Goal: Task Accomplishment & Management: Complete application form

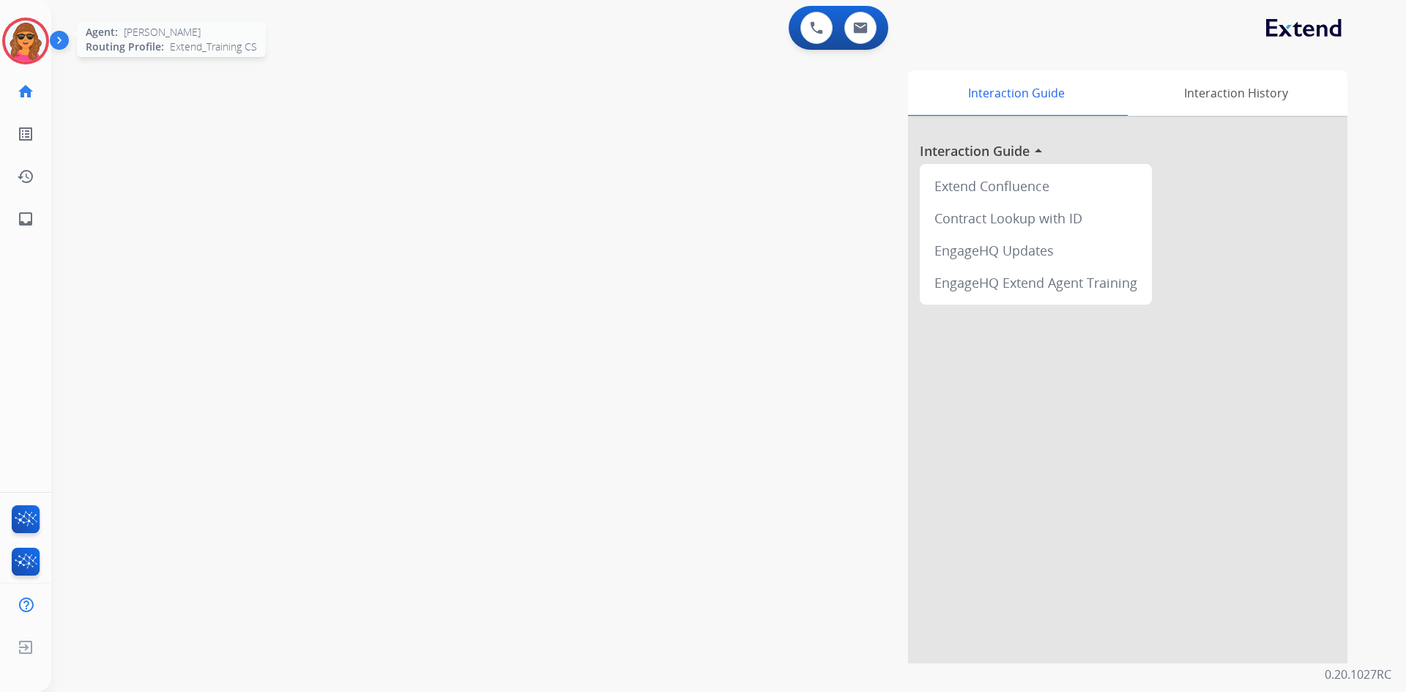
click at [15, 46] on img at bounding box center [25, 40] width 41 height 41
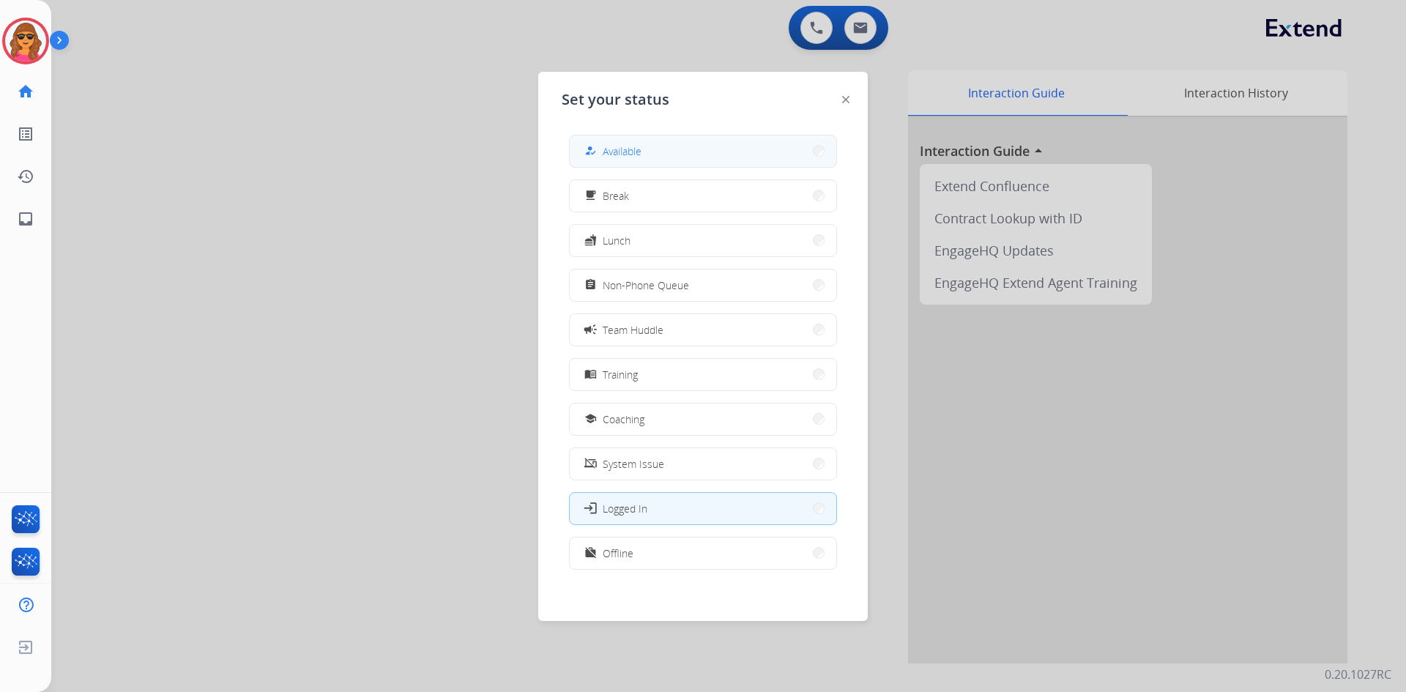
click at [653, 135] on div "how_to_reg Available" at bounding box center [703, 151] width 268 height 33
click at [654, 159] on button "how_to_reg Available" at bounding box center [703, 150] width 266 height 31
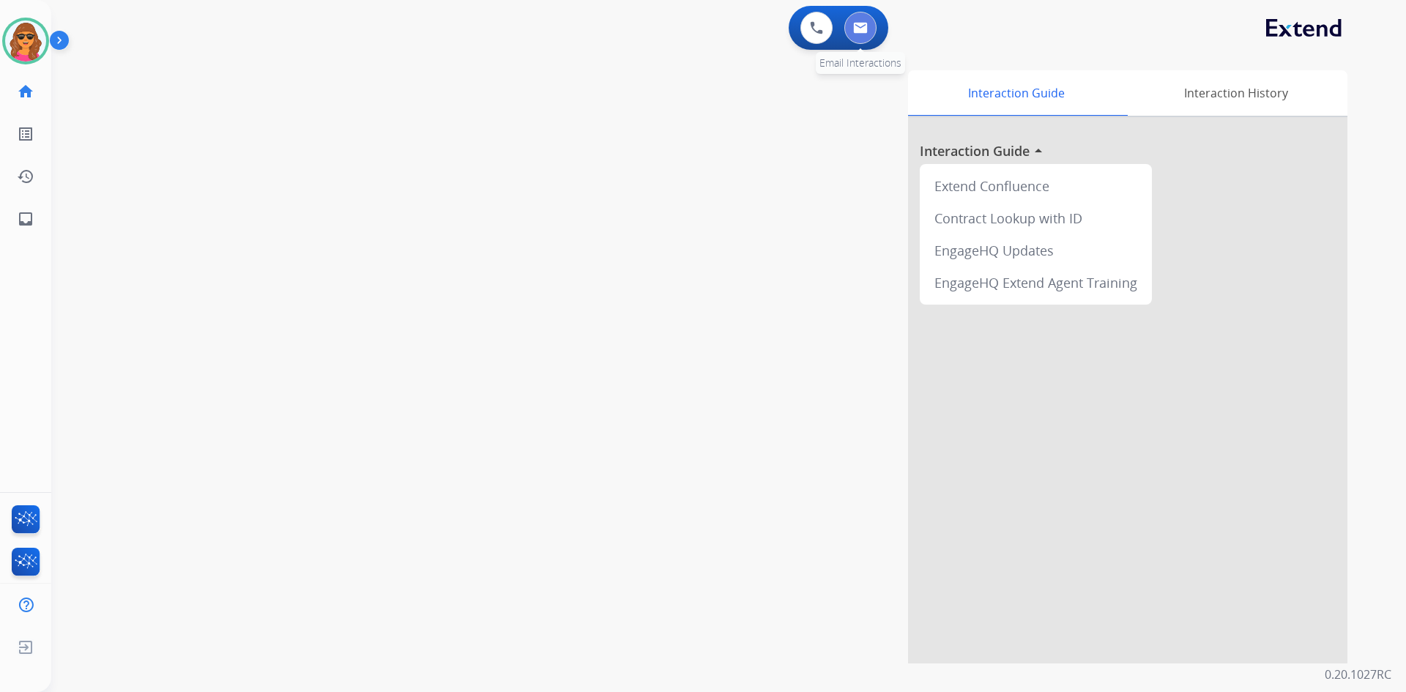
click at [855, 29] on img at bounding box center [860, 28] width 15 height 12
select select "**********"
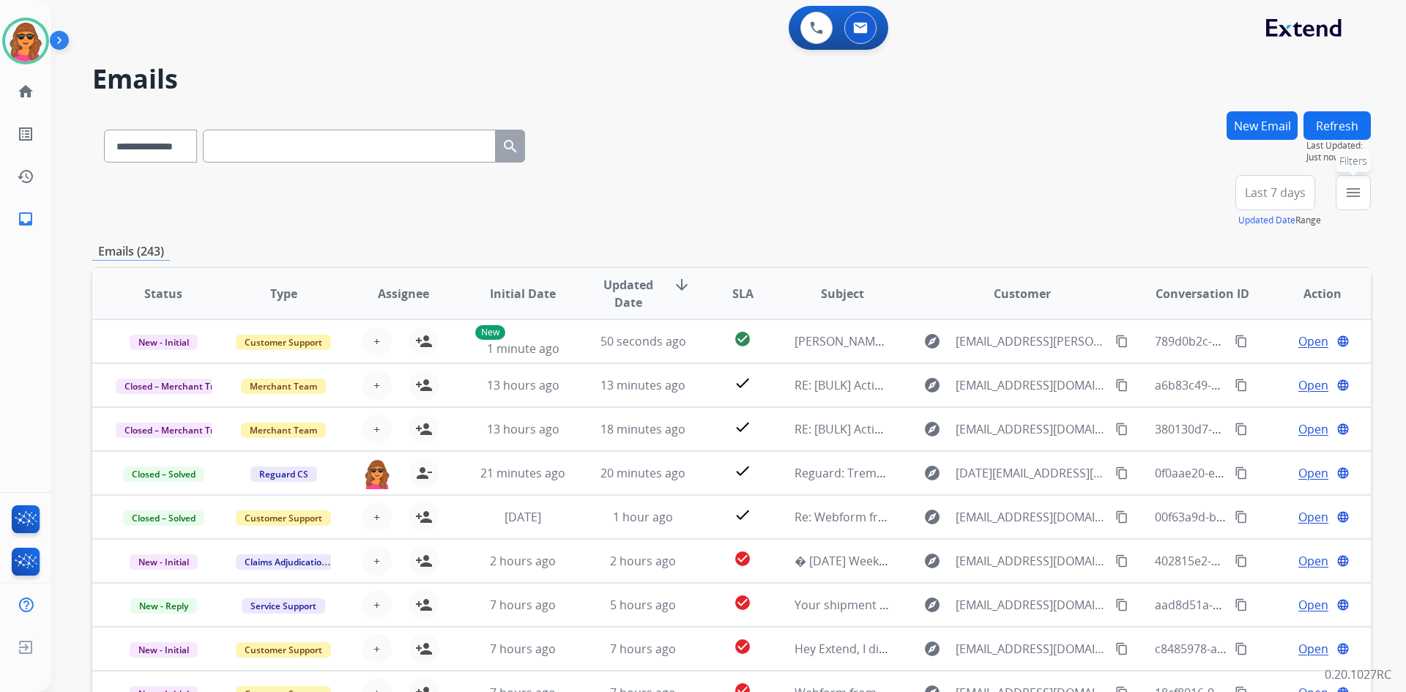
click at [1355, 181] on button "menu Filters" at bounding box center [1352, 192] width 35 height 35
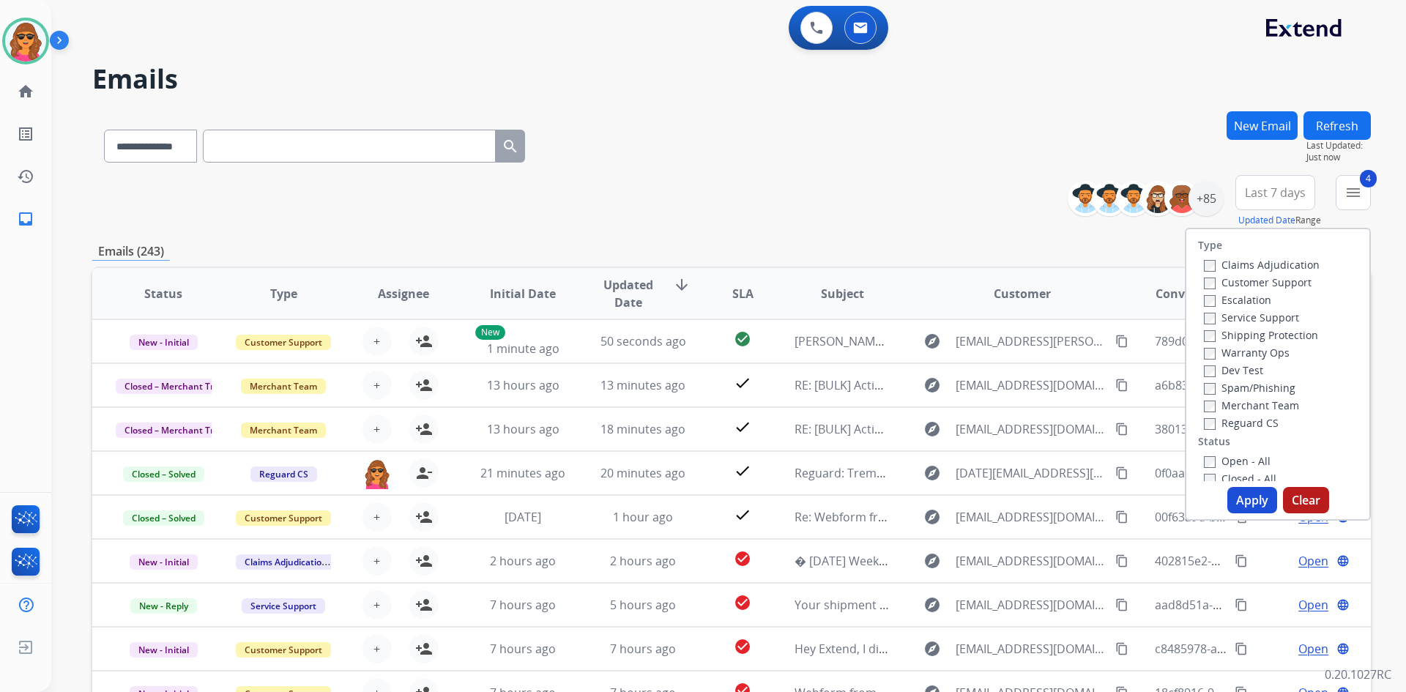
click at [1243, 491] on button "Apply" at bounding box center [1252, 500] width 50 height 26
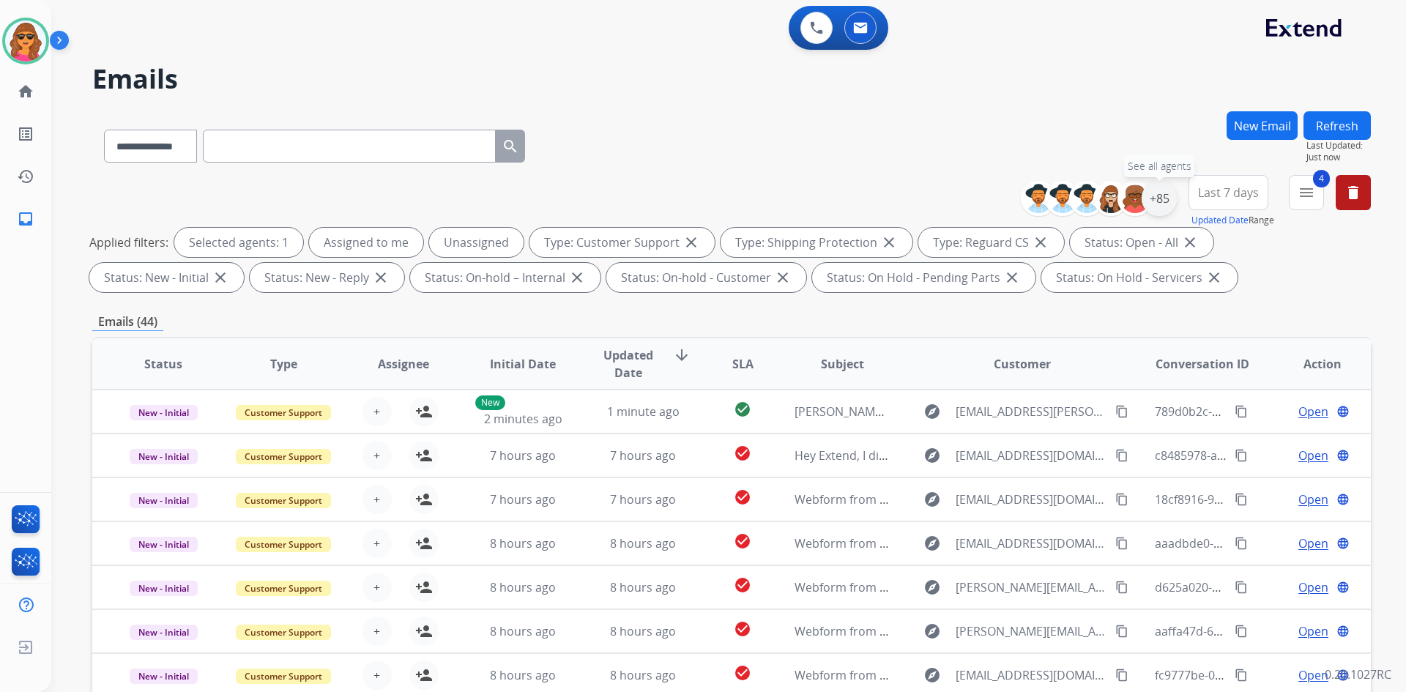
click at [1166, 195] on div "+85" at bounding box center [1158, 198] width 35 height 35
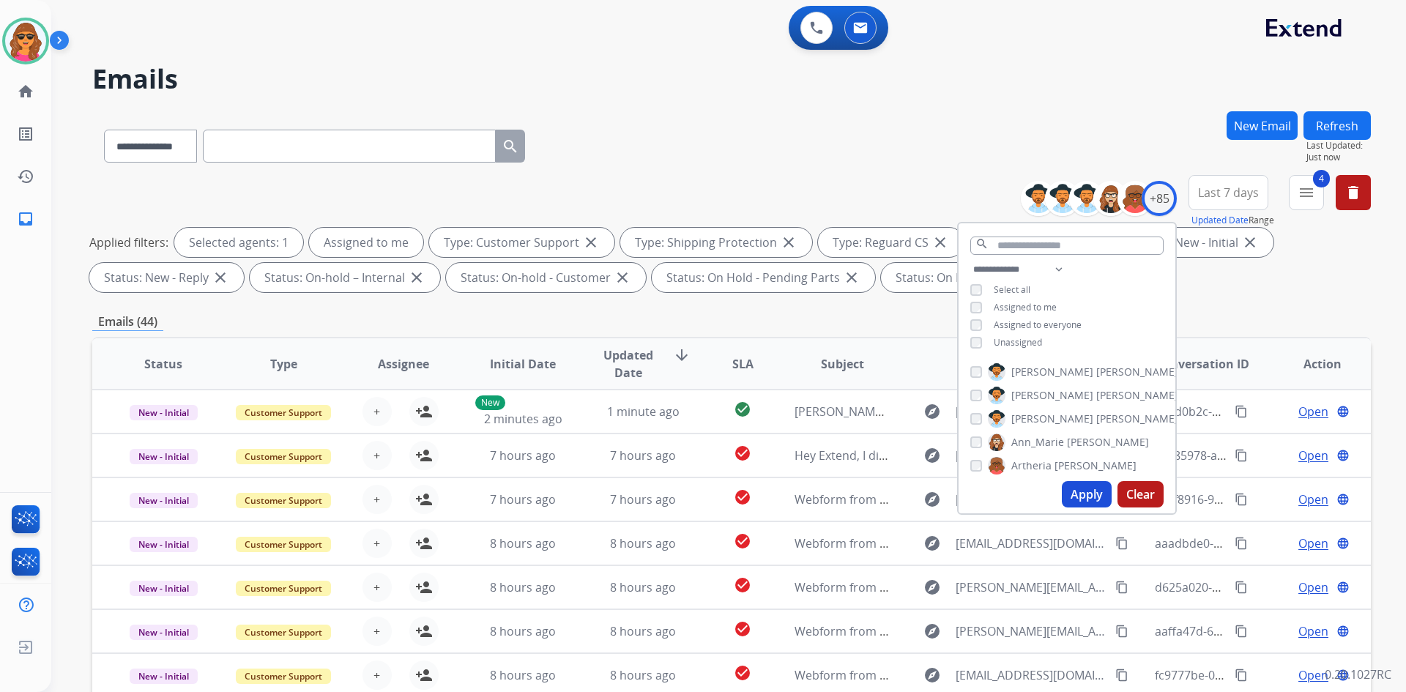
click at [1075, 492] on button "Apply" at bounding box center [1086, 494] width 50 height 26
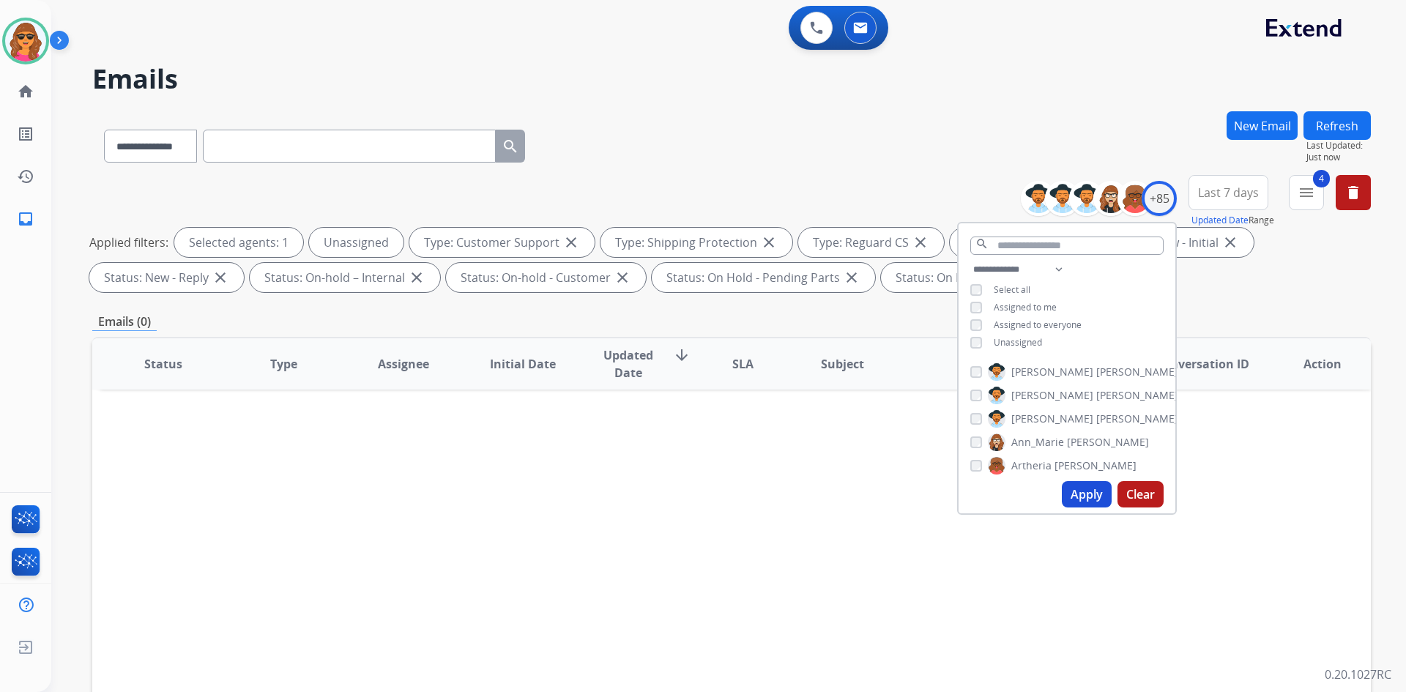
click at [1091, 487] on button "Apply" at bounding box center [1086, 494] width 50 height 26
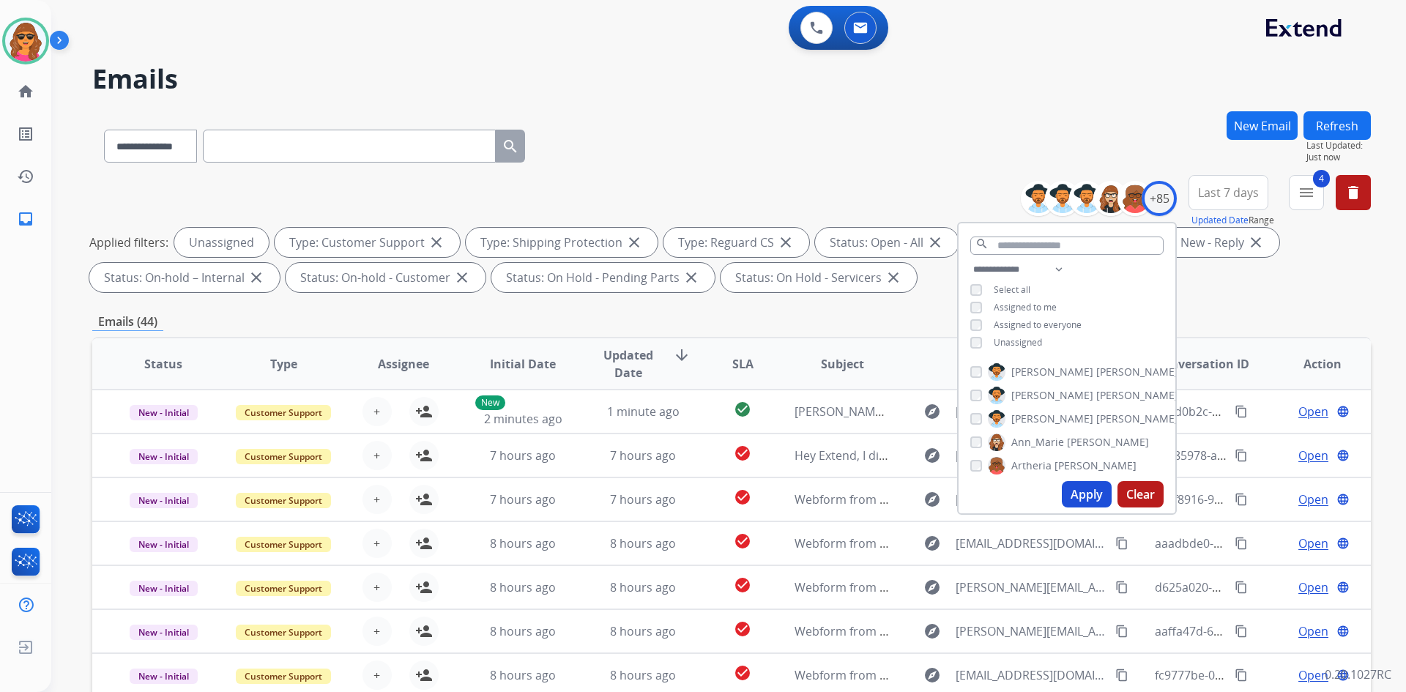
click at [1207, 287] on div "Applied filters: Unassigned Type: Customer Support close Type: Shipping Protect…" at bounding box center [728, 260] width 1278 height 64
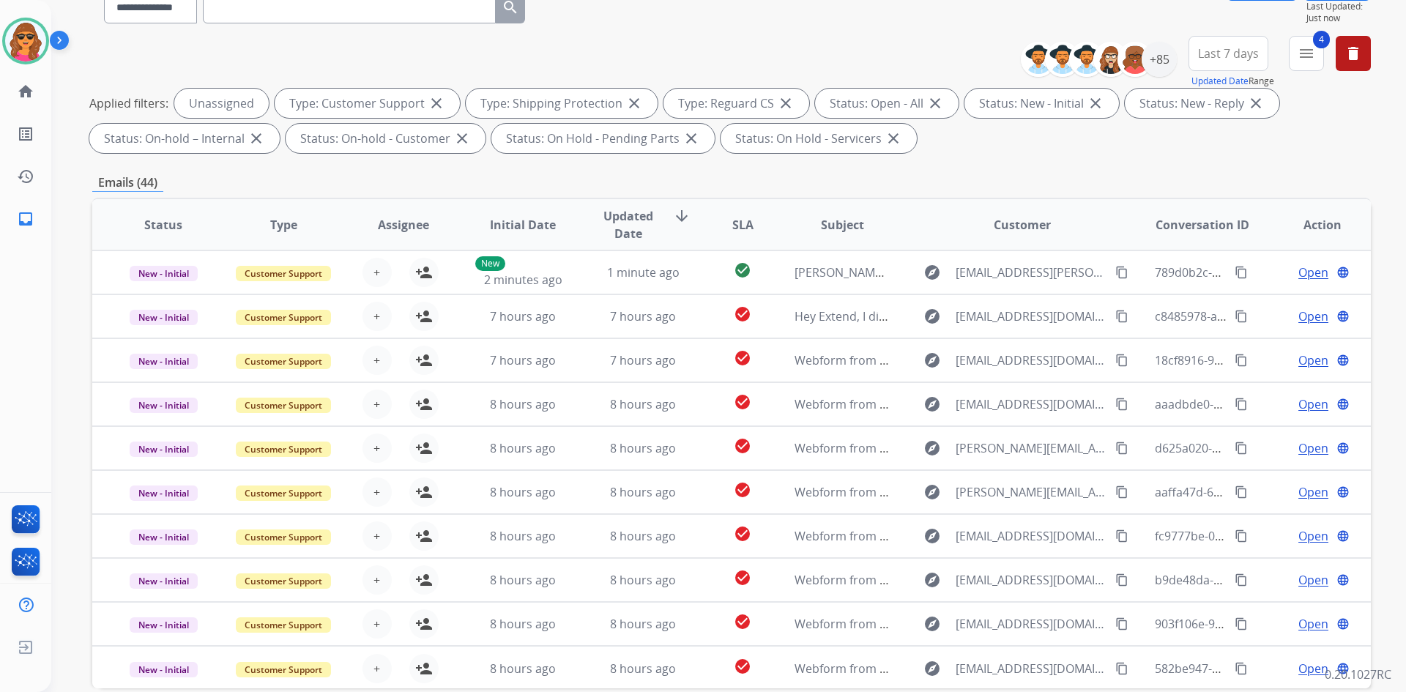
scroll to position [212, 0]
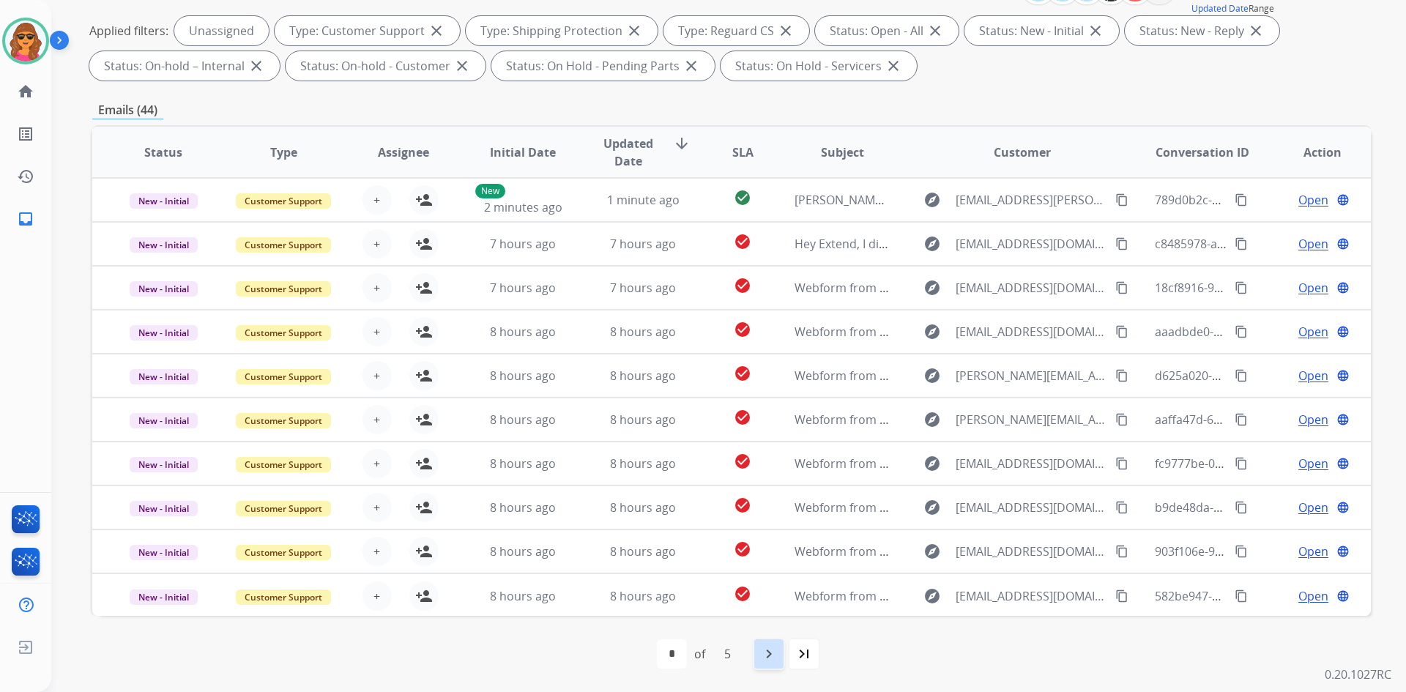
click at [768, 649] on mat-icon "navigate_next" at bounding box center [769, 654] width 18 height 18
click at [827, 652] on mat-icon "last_page" at bounding box center [836, 654] width 18 height 18
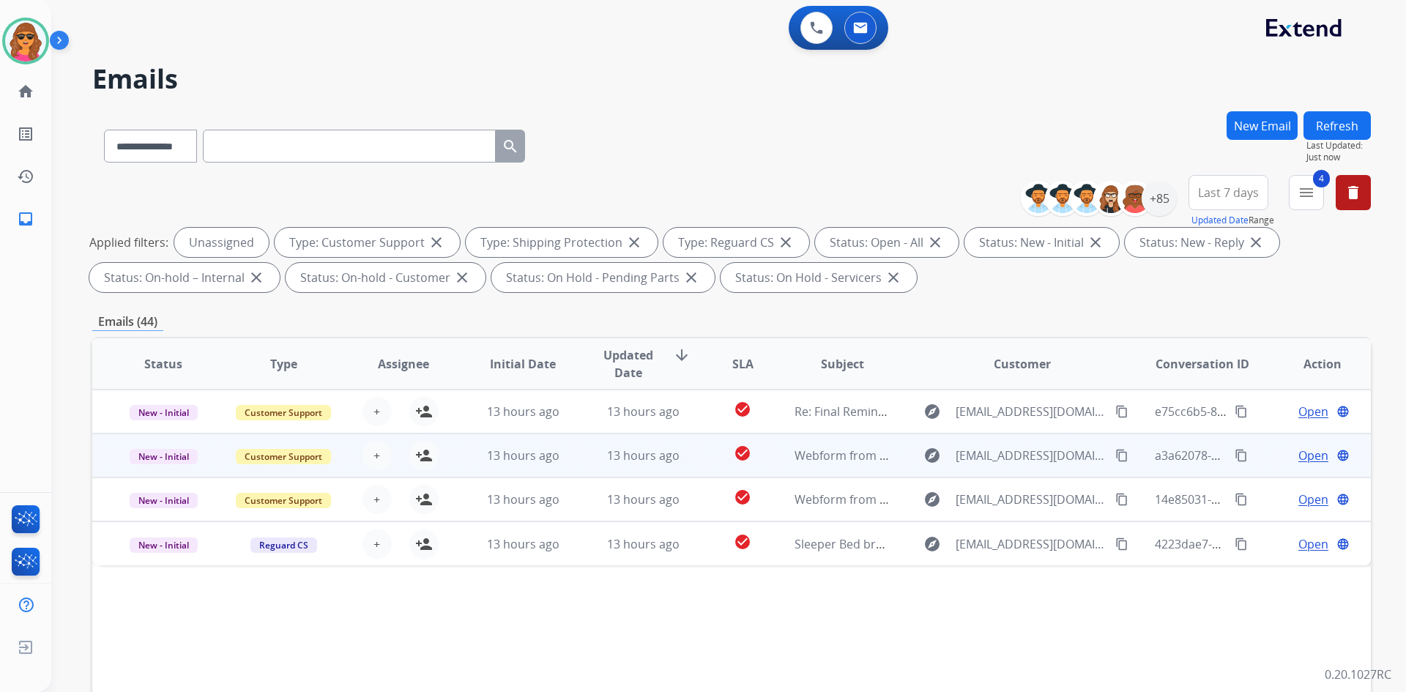
scroll to position [0, 0]
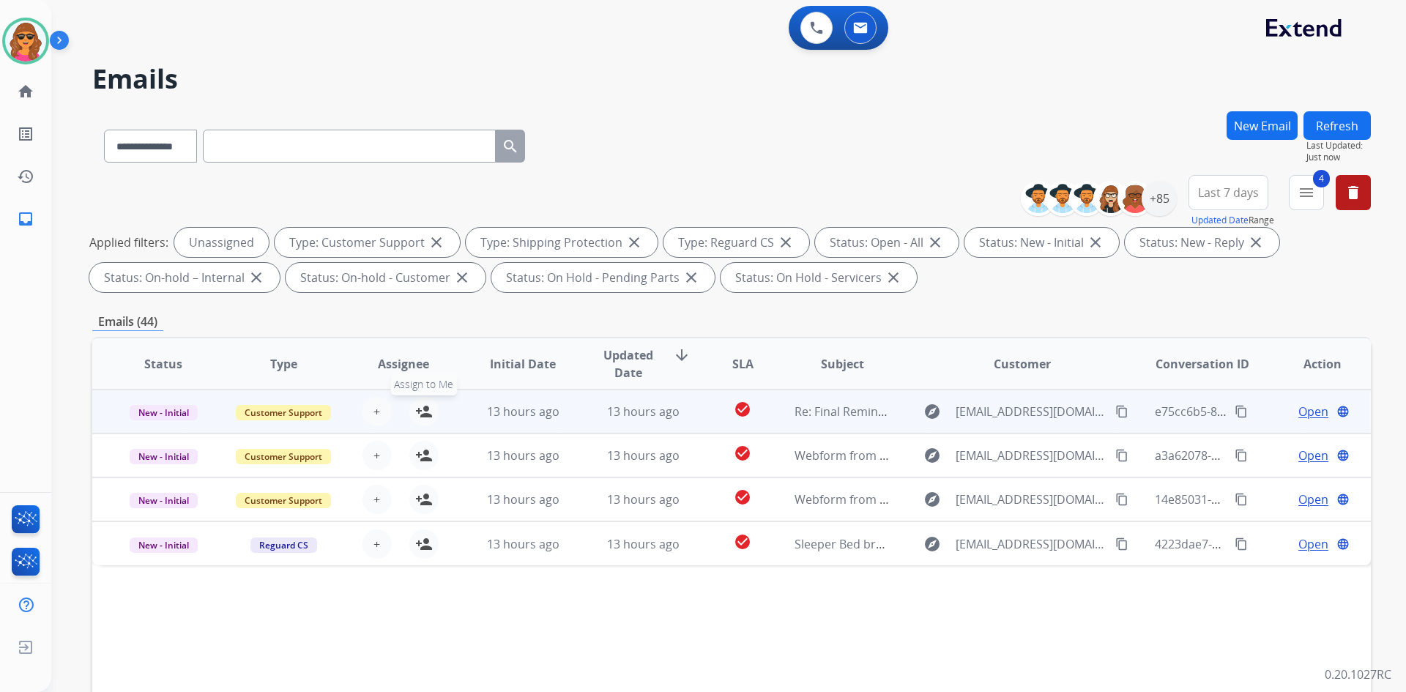
click at [428, 406] on mat-icon "person_add" at bounding box center [424, 412] width 18 height 18
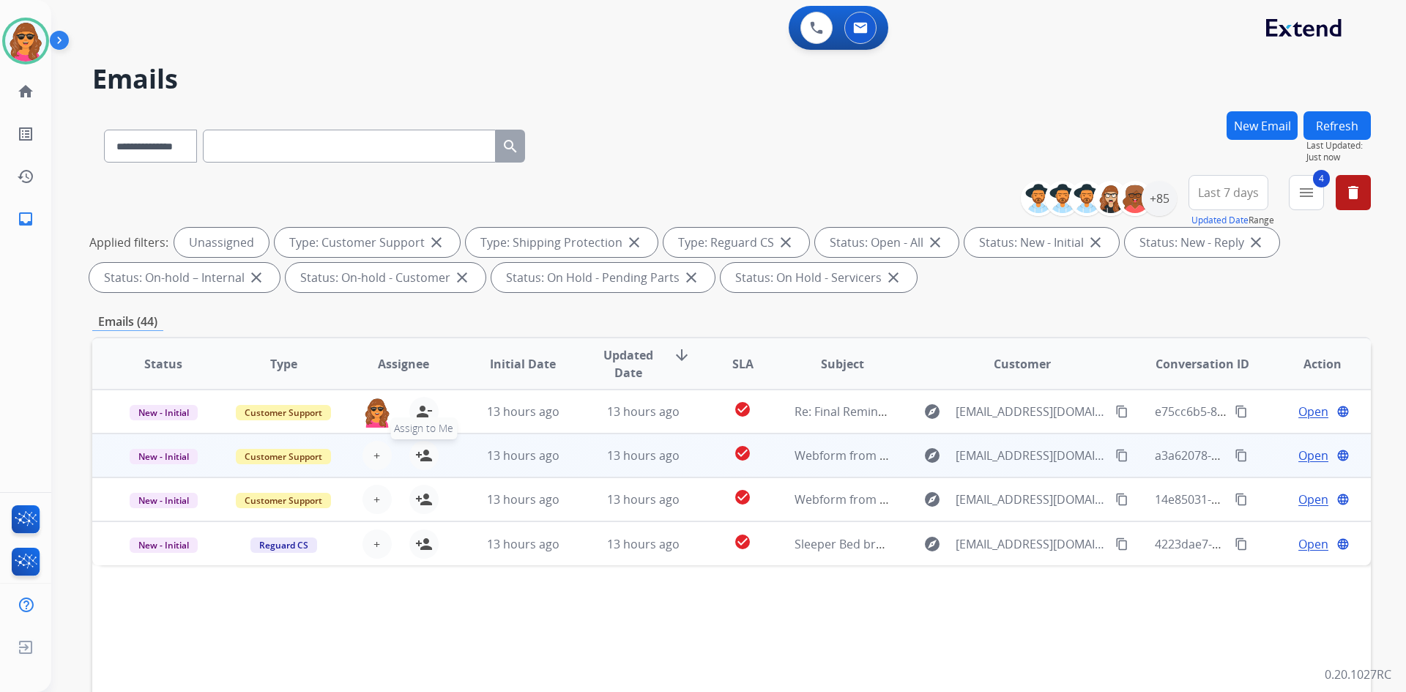
click at [422, 455] on mat-icon "person_add" at bounding box center [424, 456] width 18 height 18
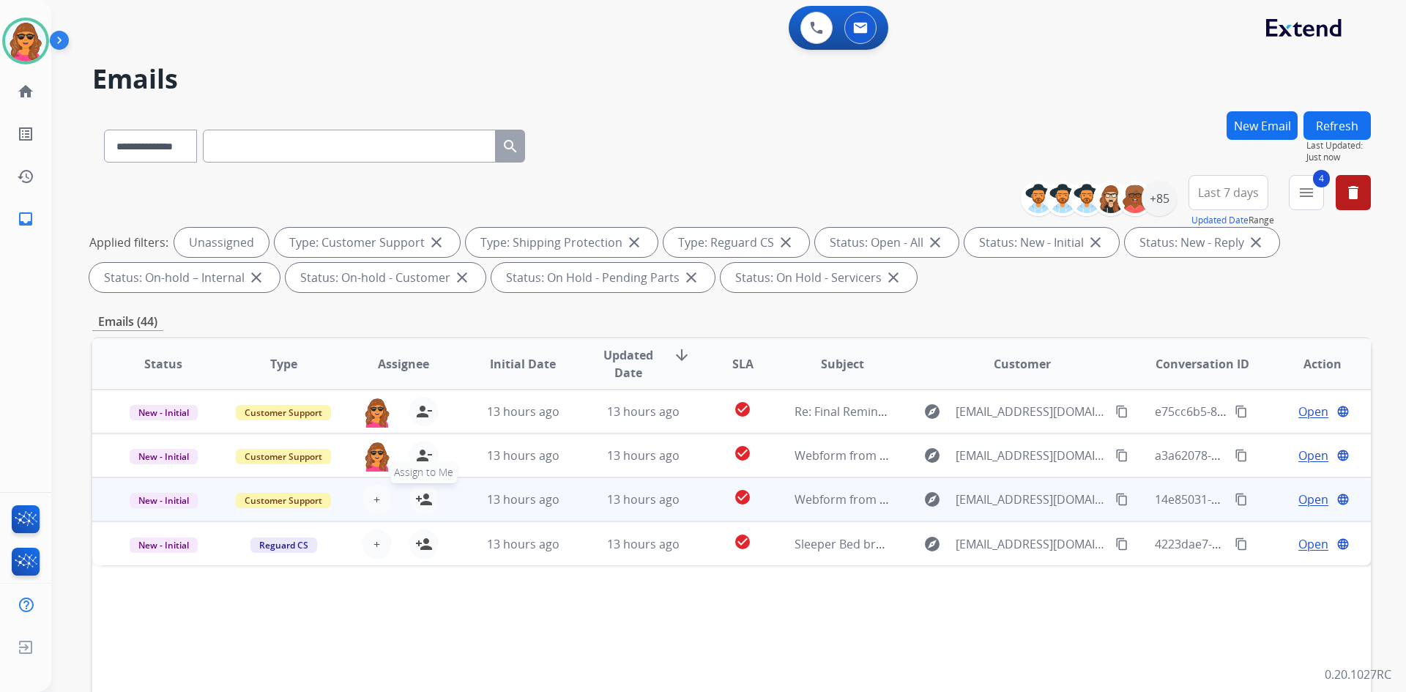
click at [424, 496] on mat-icon "person_add" at bounding box center [424, 499] width 18 height 18
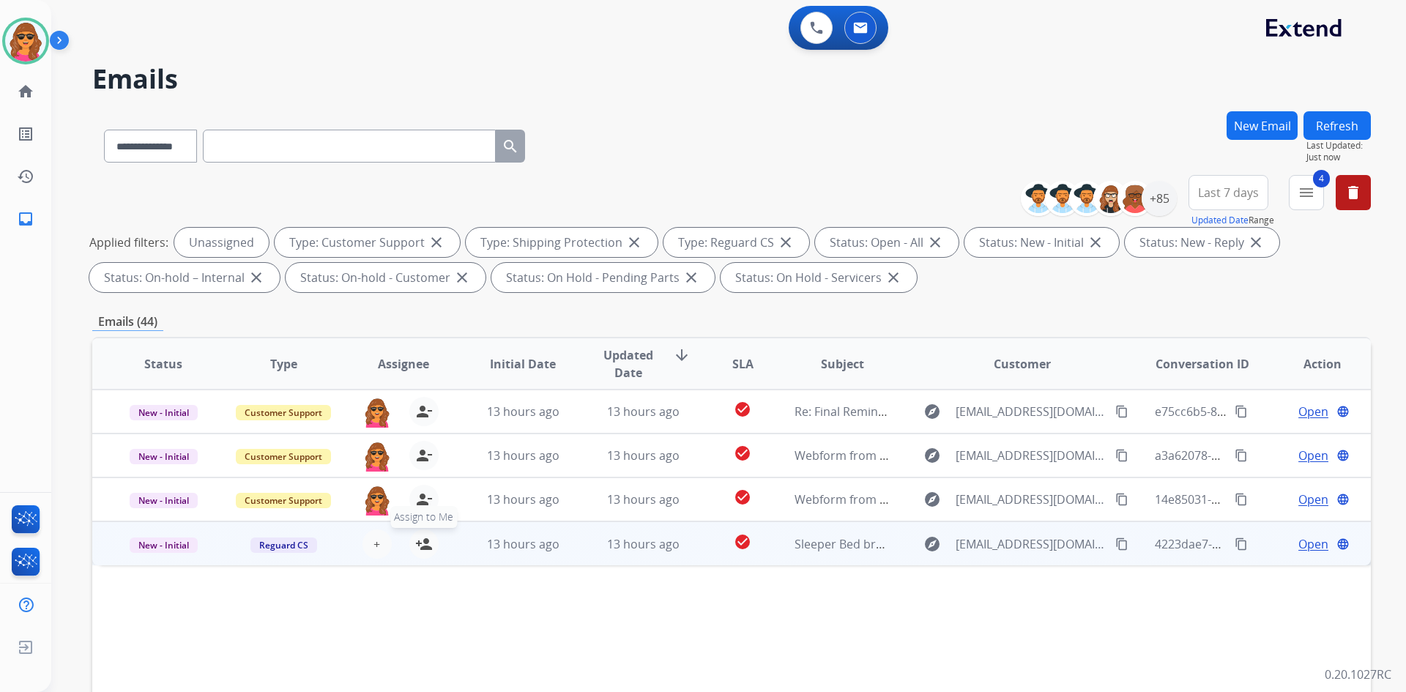
click at [423, 553] on button "person_add Assign to Me" at bounding box center [423, 543] width 29 height 29
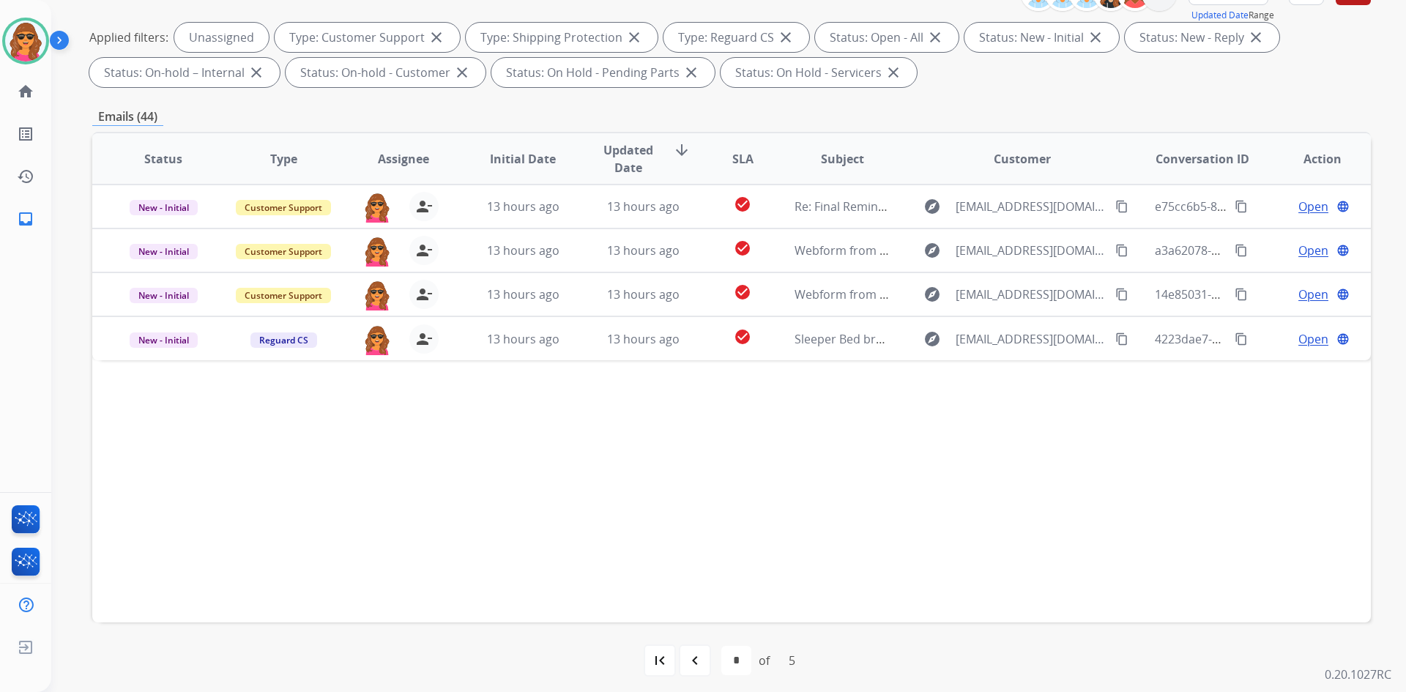
scroll to position [212, 0]
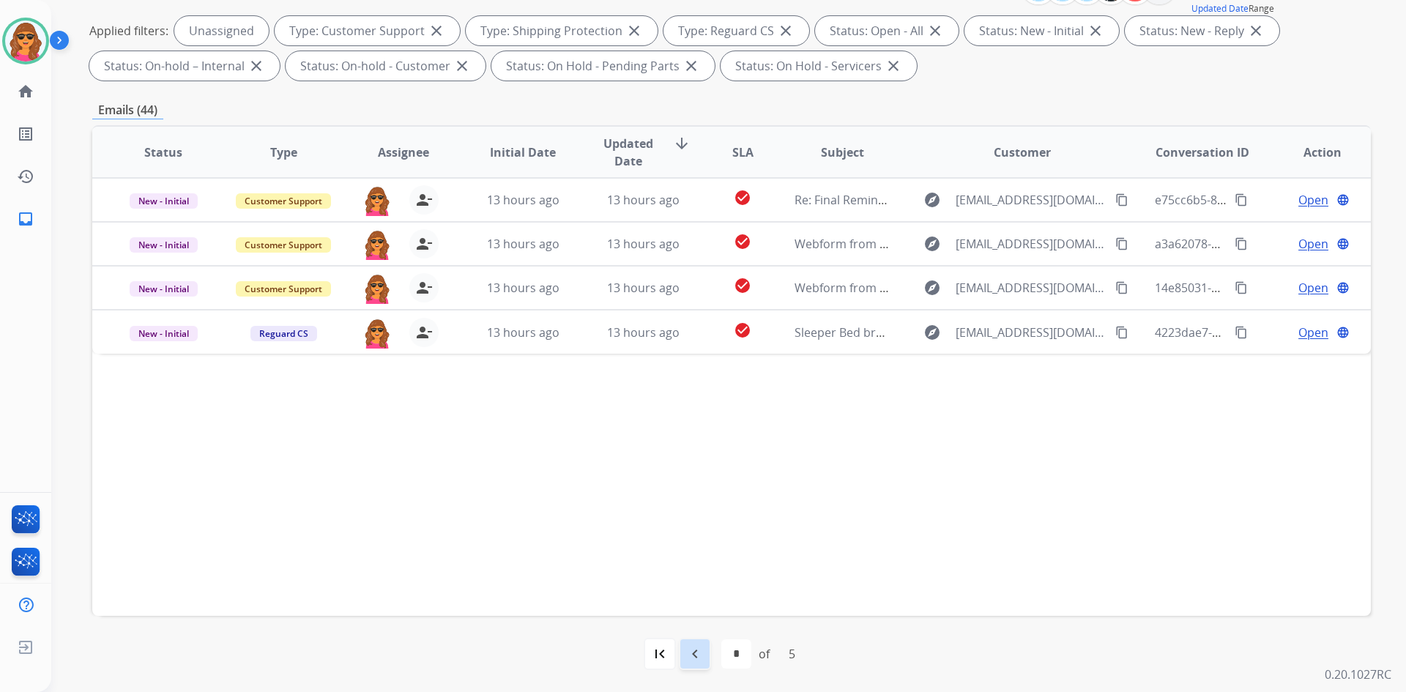
click at [695, 656] on mat-icon "navigate_before" at bounding box center [695, 654] width 18 height 18
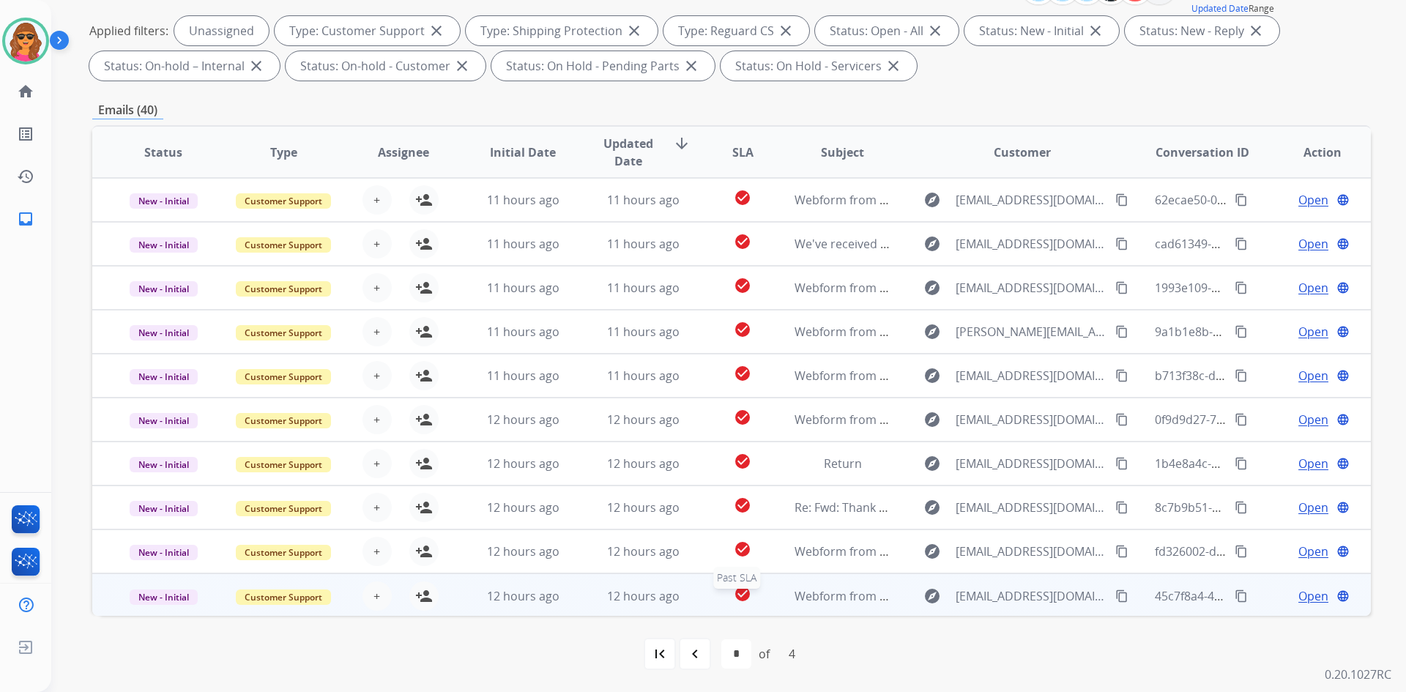
click at [734, 589] on mat-icon "check_circle" at bounding box center [743, 594] width 18 height 18
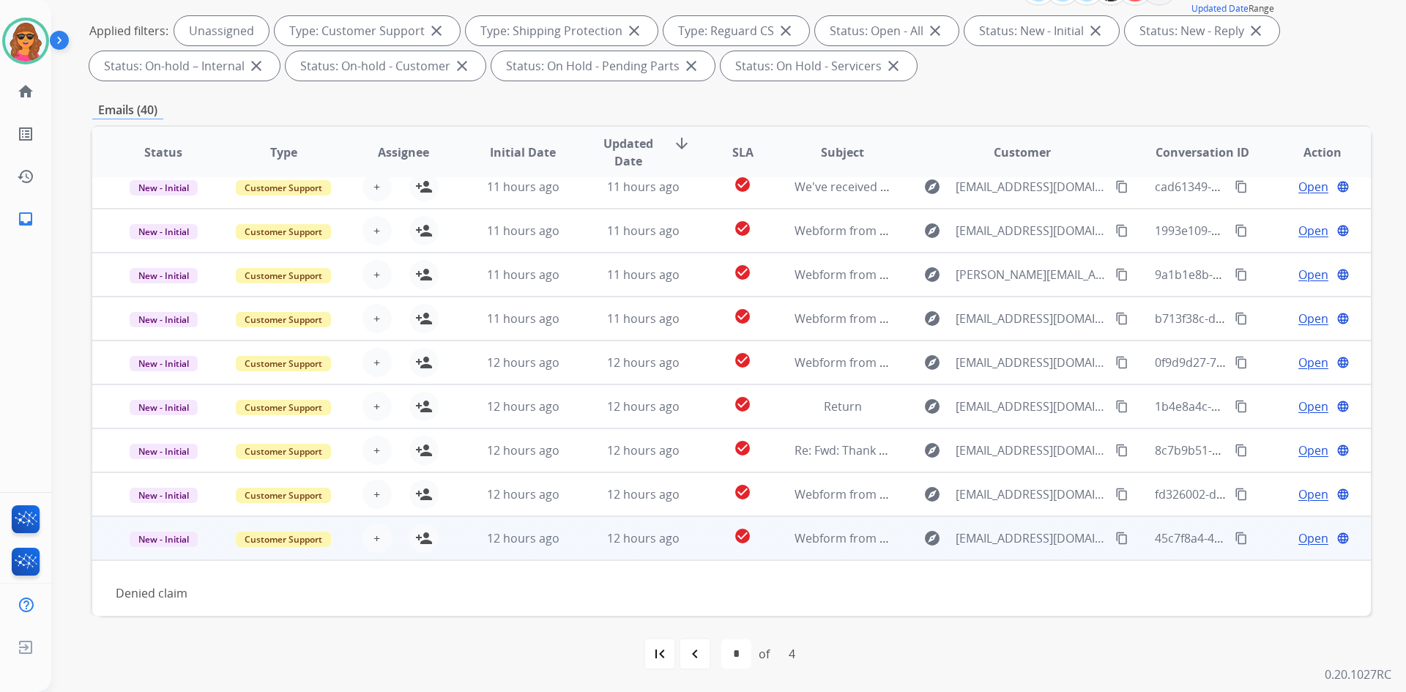
scroll to position [67, 0]
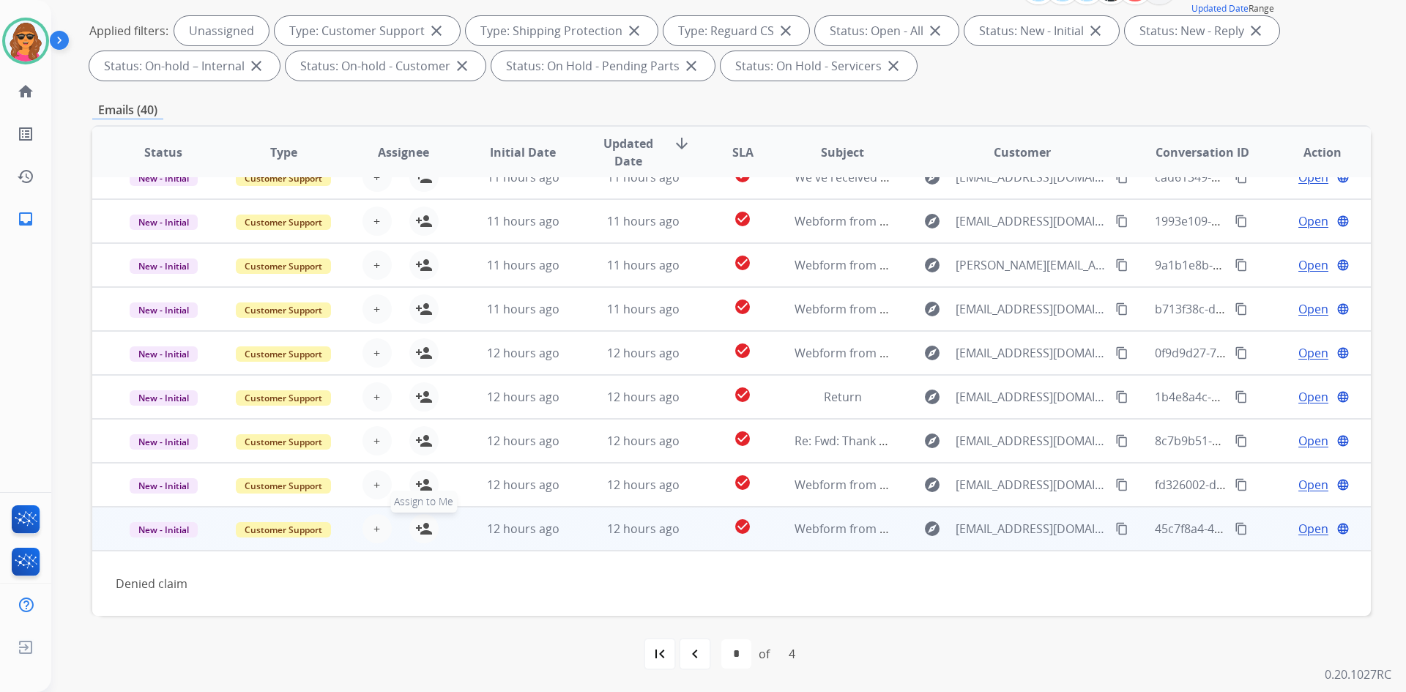
click at [426, 529] on mat-icon "person_add" at bounding box center [424, 529] width 18 height 18
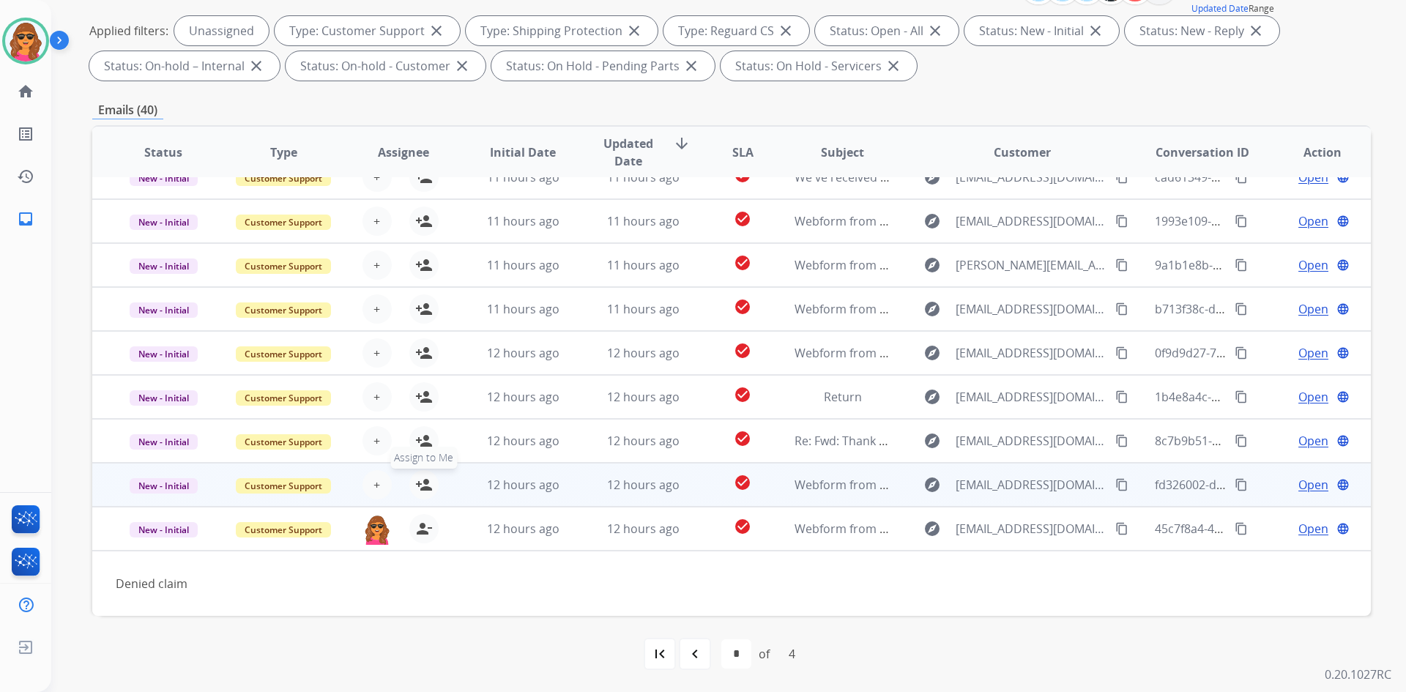
click at [417, 481] on mat-icon "person_add" at bounding box center [424, 485] width 18 height 18
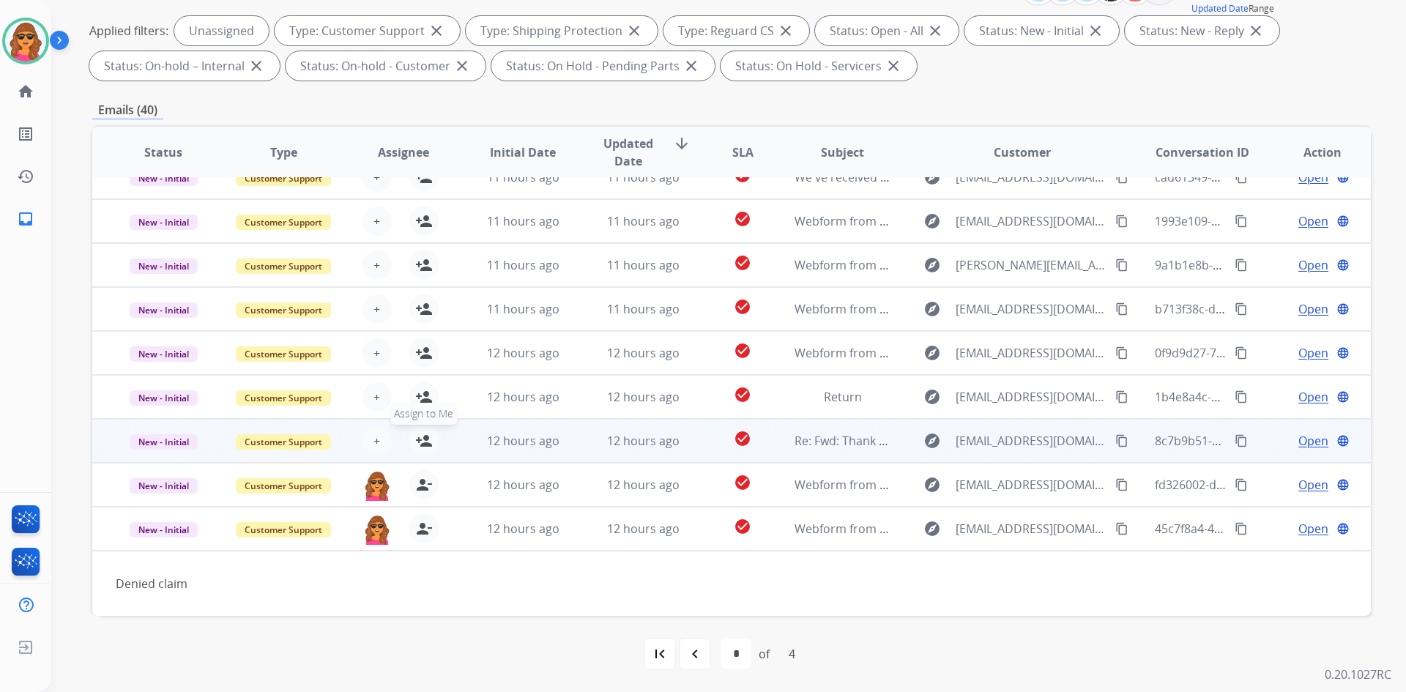
click at [419, 439] on mat-icon "person_add" at bounding box center [424, 441] width 18 height 18
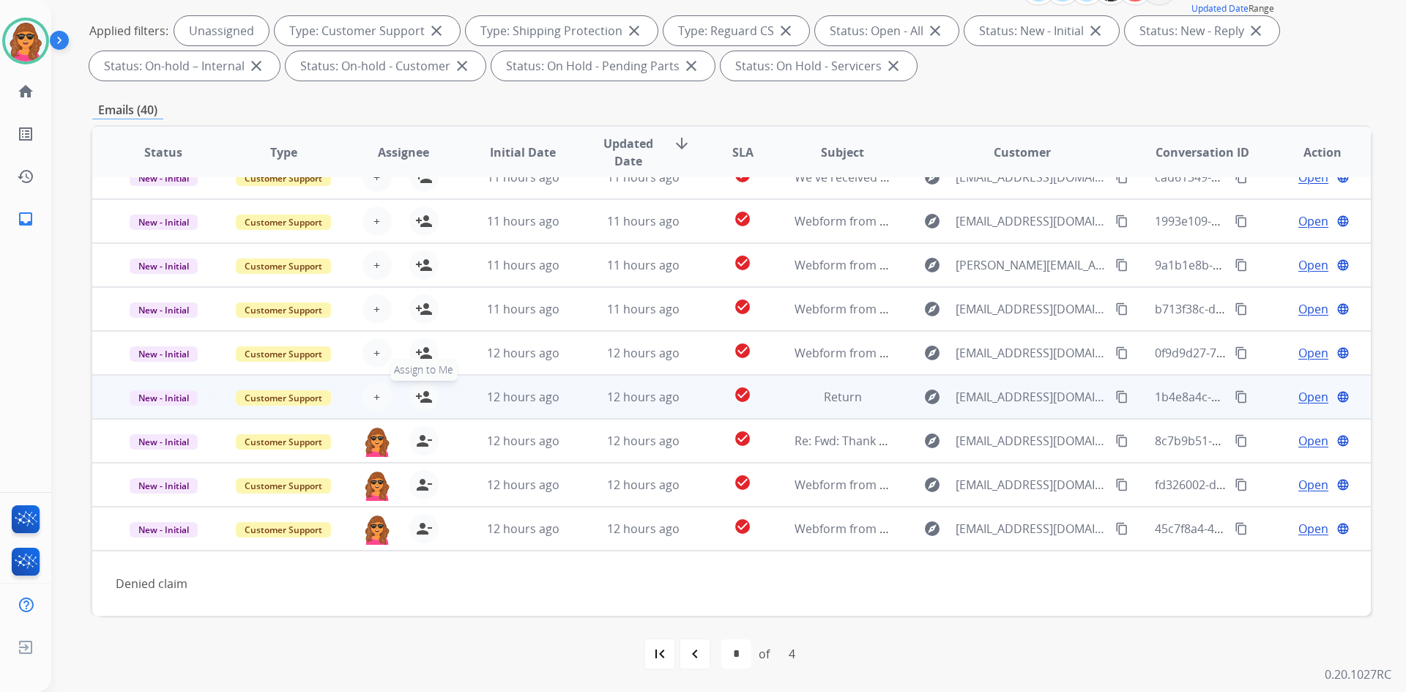
click at [420, 397] on mat-icon "person_add" at bounding box center [424, 397] width 18 height 18
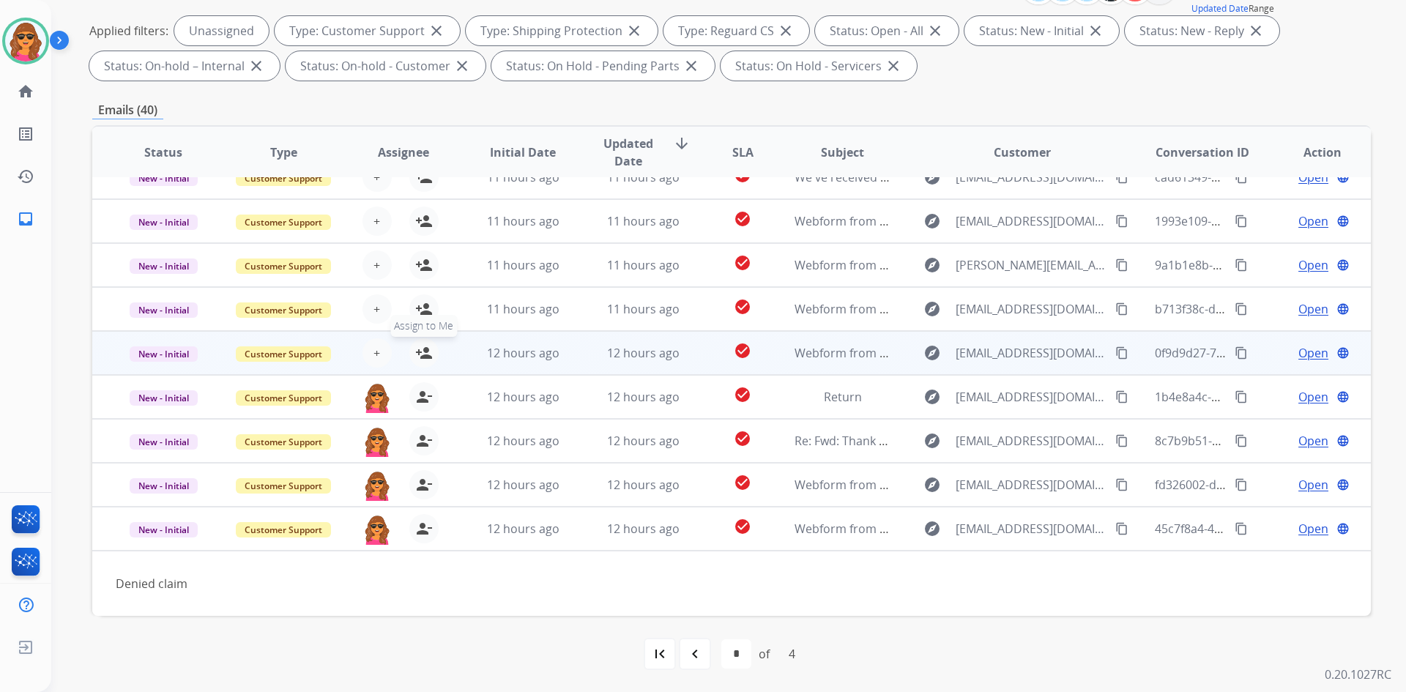
click at [416, 346] on mat-icon "person_add" at bounding box center [424, 353] width 18 height 18
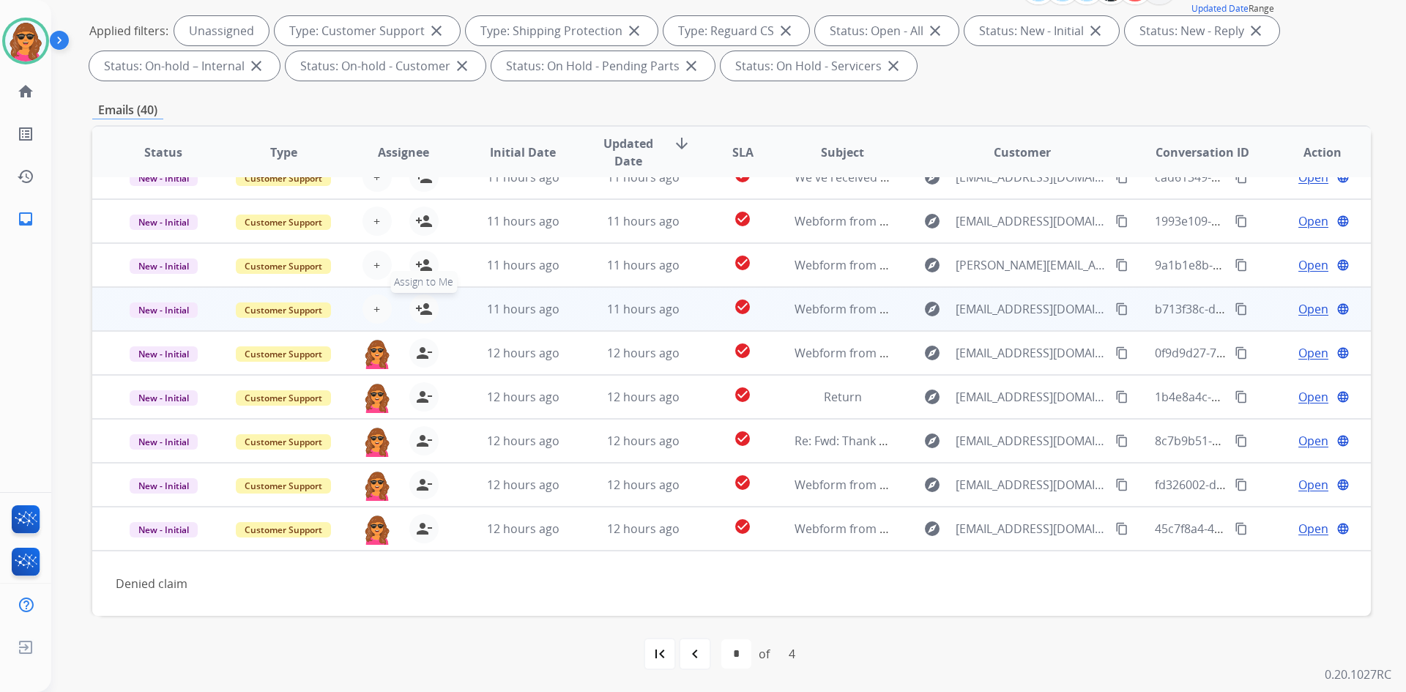
click at [423, 305] on mat-icon "person_add" at bounding box center [424, 309] width 18 height 18
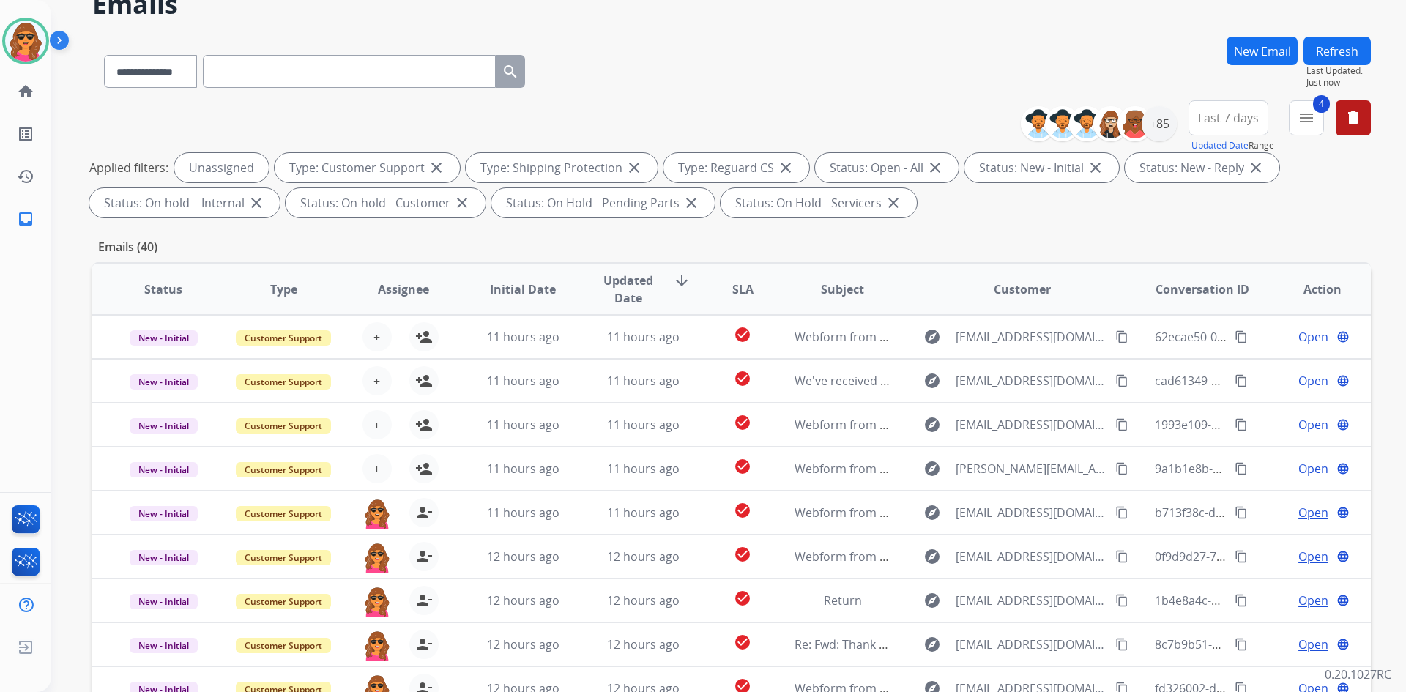
scroll to position [0, 0]
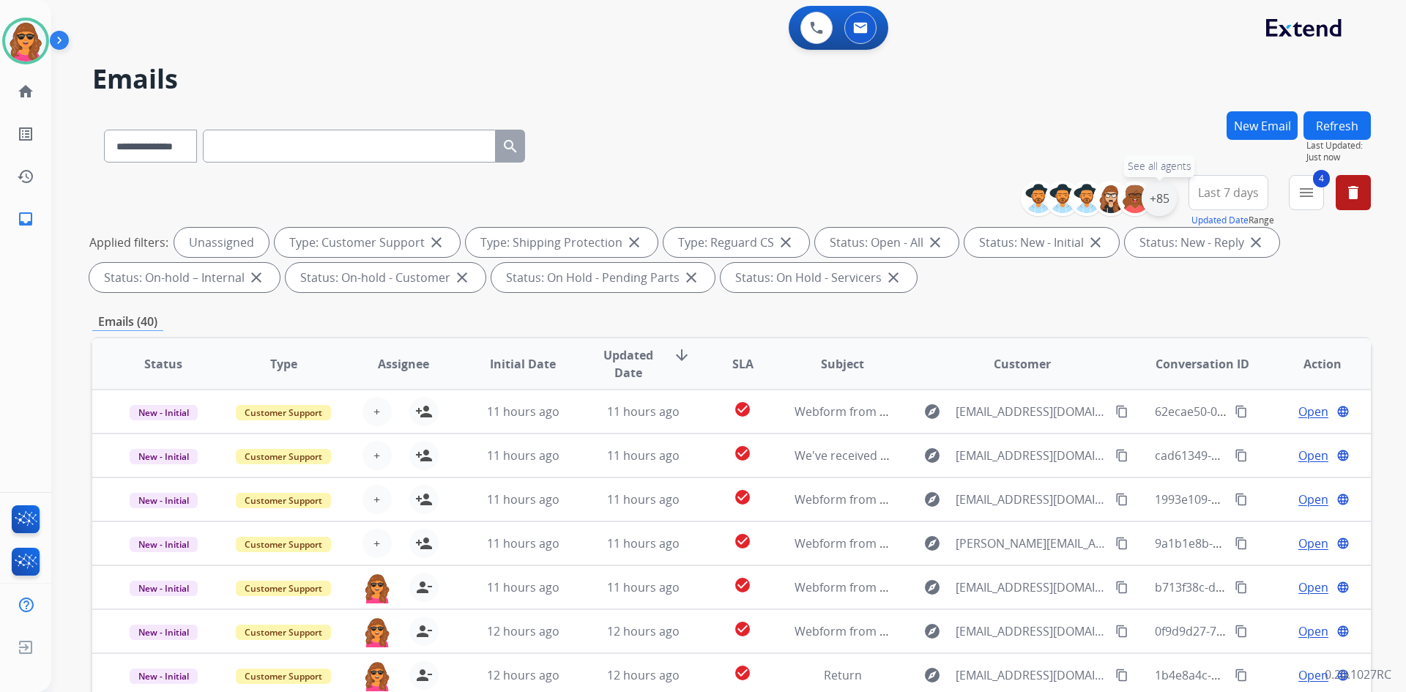
click at [1152, 195] on div "+85" at bounding box center [1158, 198] width 35 height 35
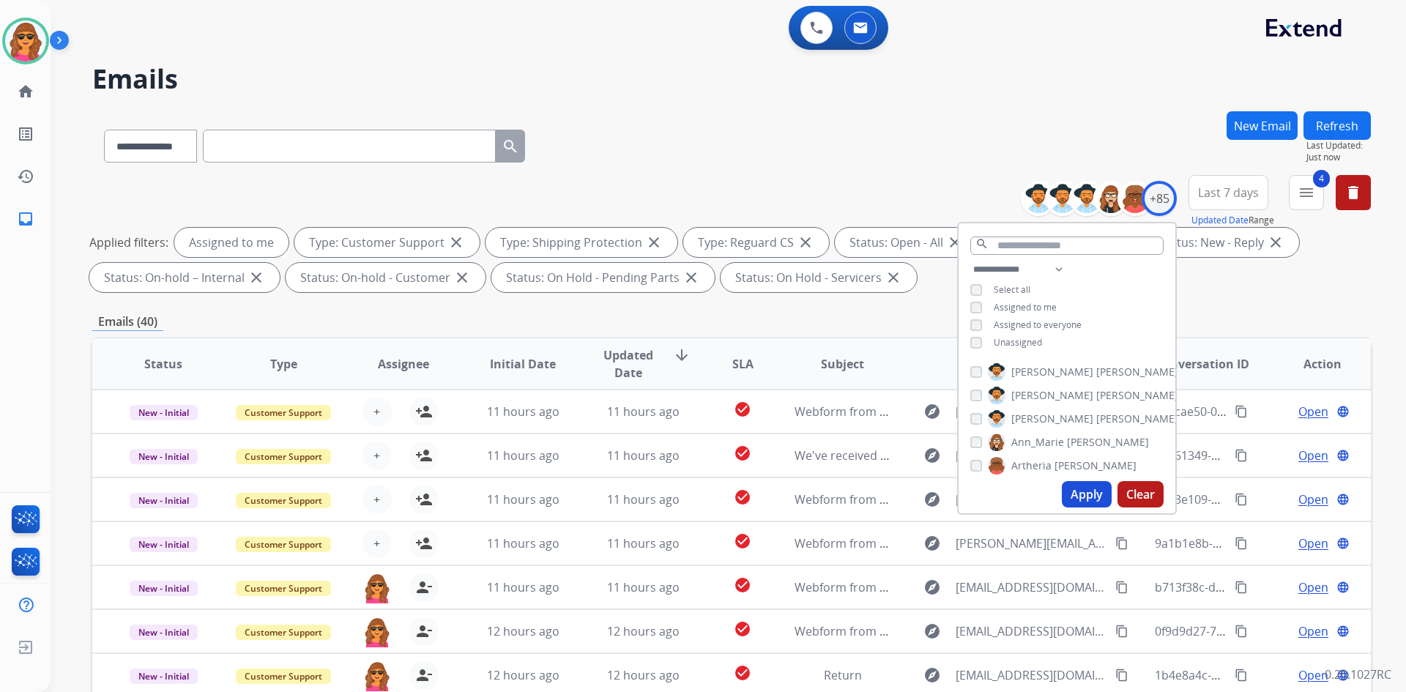
click at [1089, 483] on button "Apply" at bounding box center [1086, 494] width 50 height 26
select select "*"
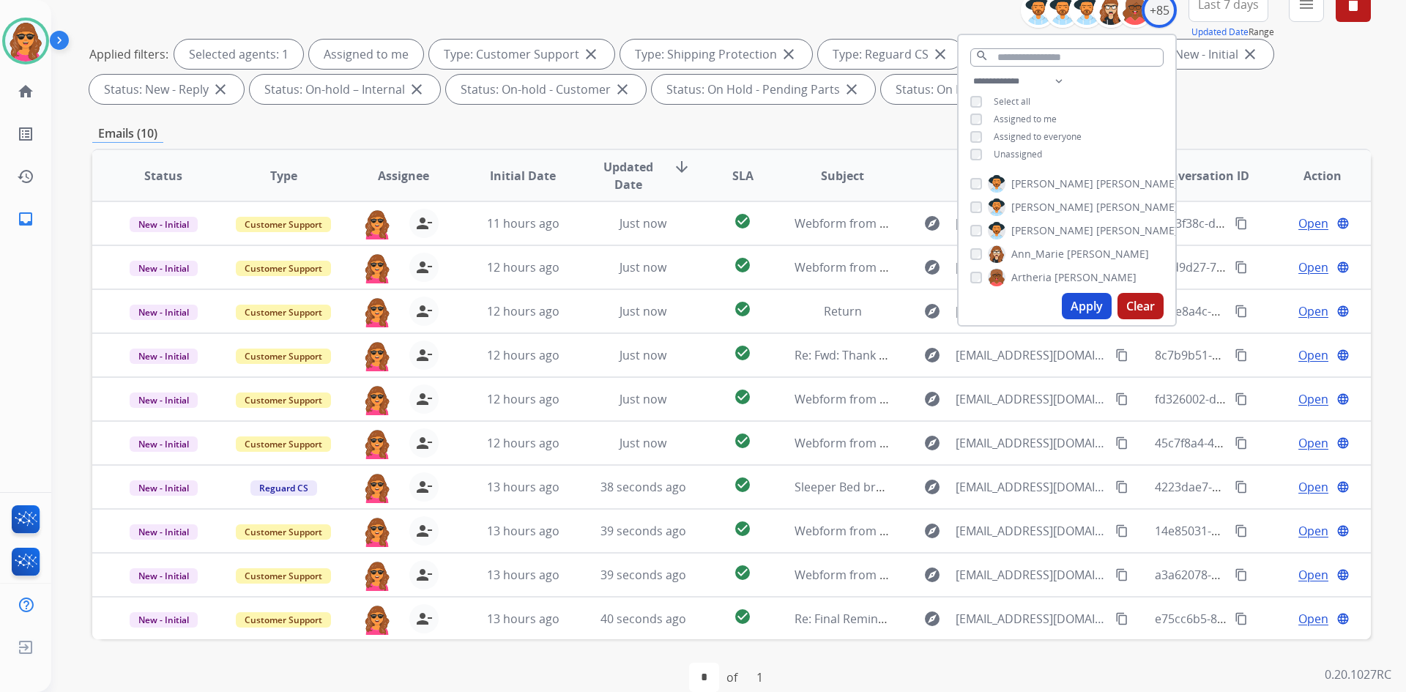
scroll to position [212, 0]
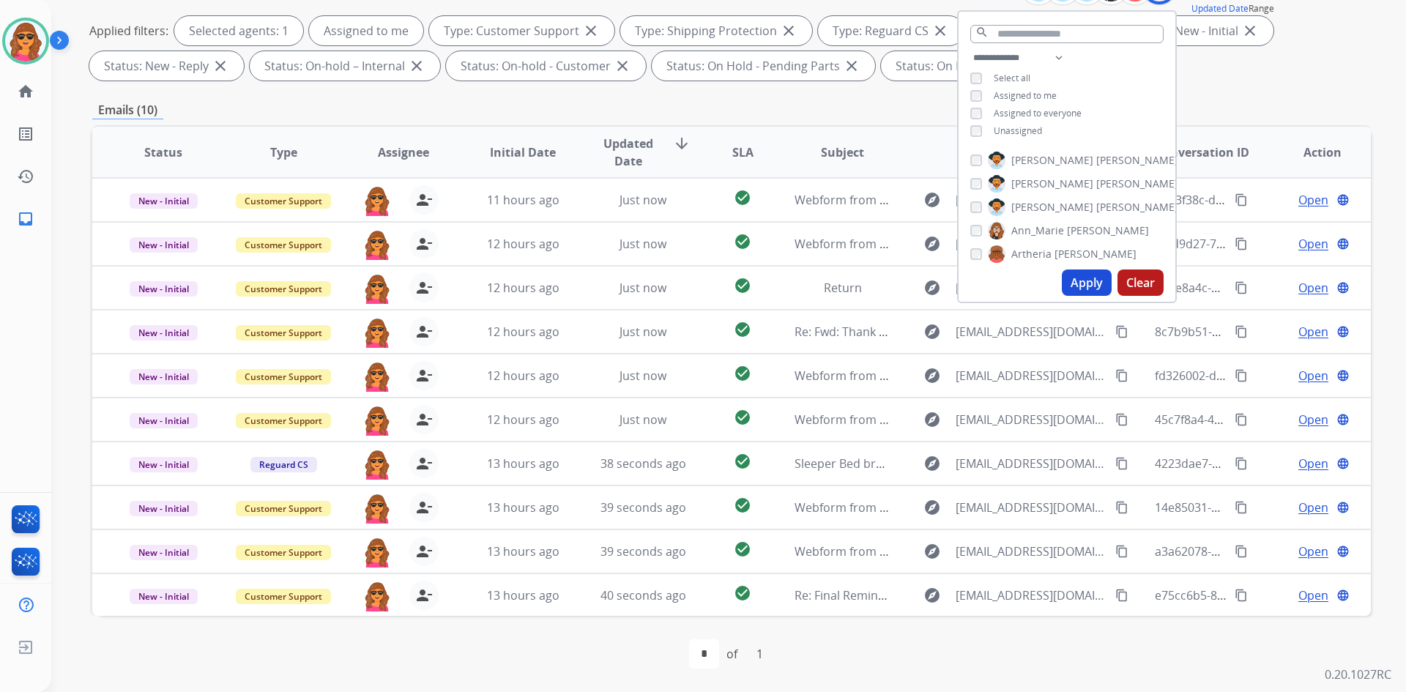
click at [1248, 86] on div "**********" at bounding box center [731, 24] width 1278 height 123
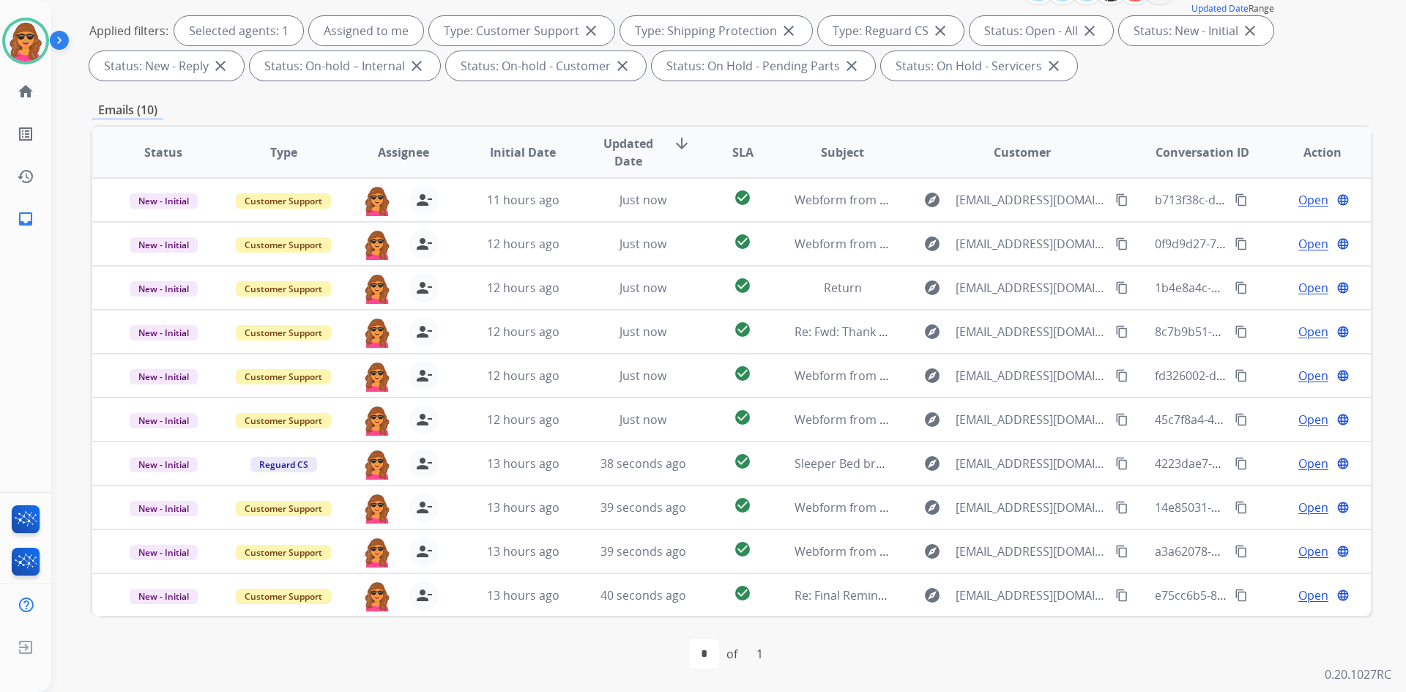
click at [1237, 73] on div "Applied filters: Selected agents: 1 Assigned to me Type: Customer Support close…" at bounding box center [728, 48] width 1278 height 64
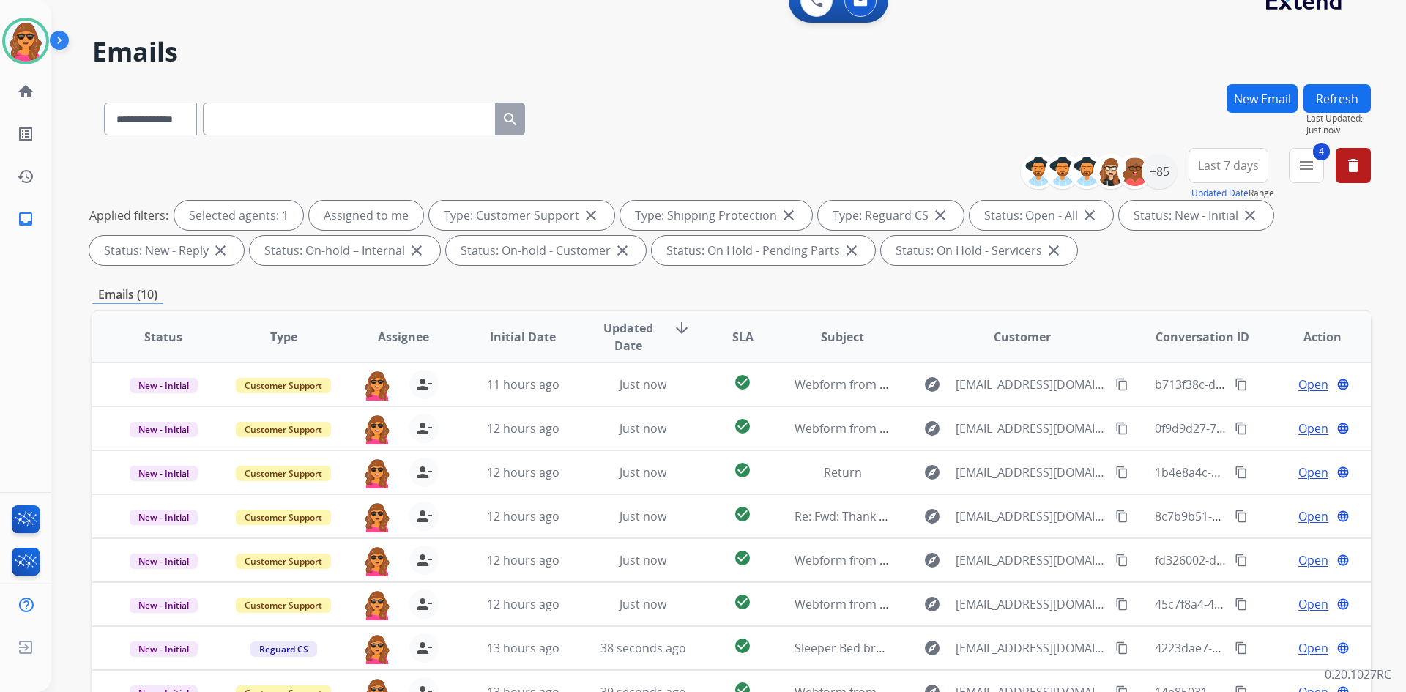
scroll to position [0, 0]
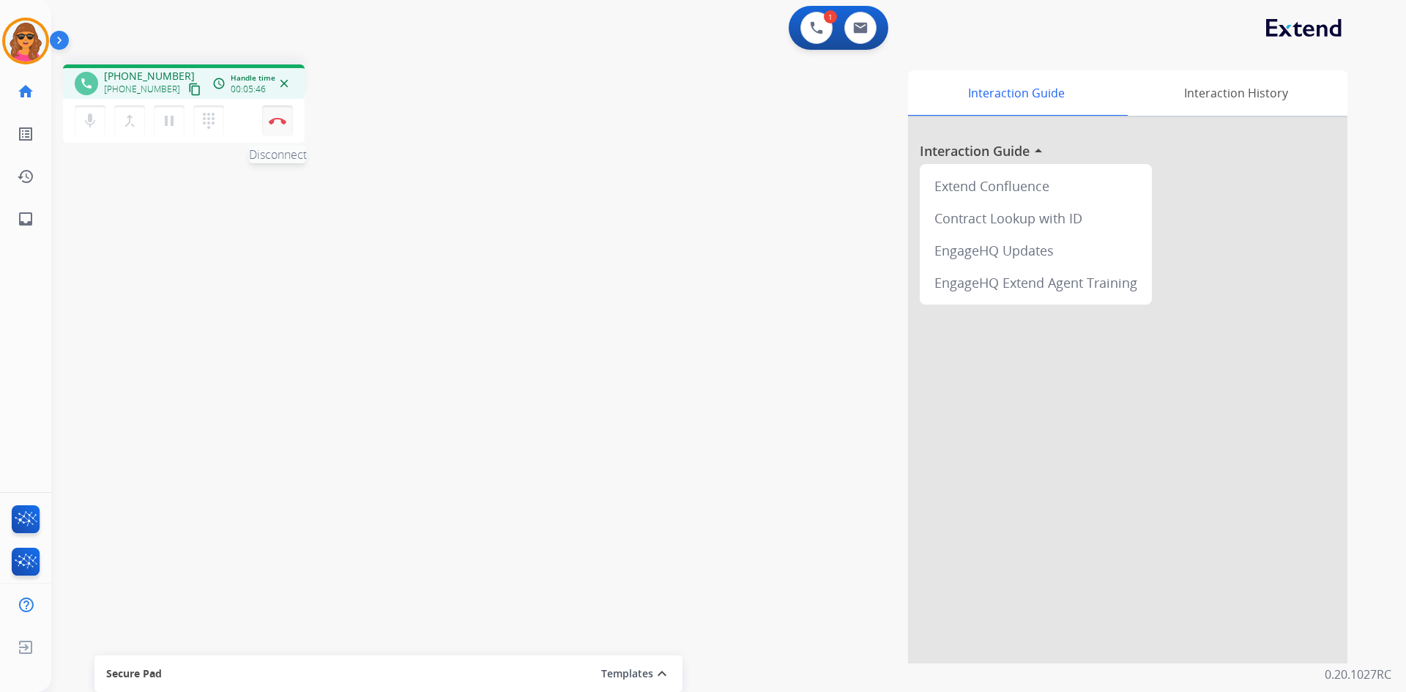
click at [279, 113] on button "Disconnect" at bounding box center [277, 120] width 31 height 31
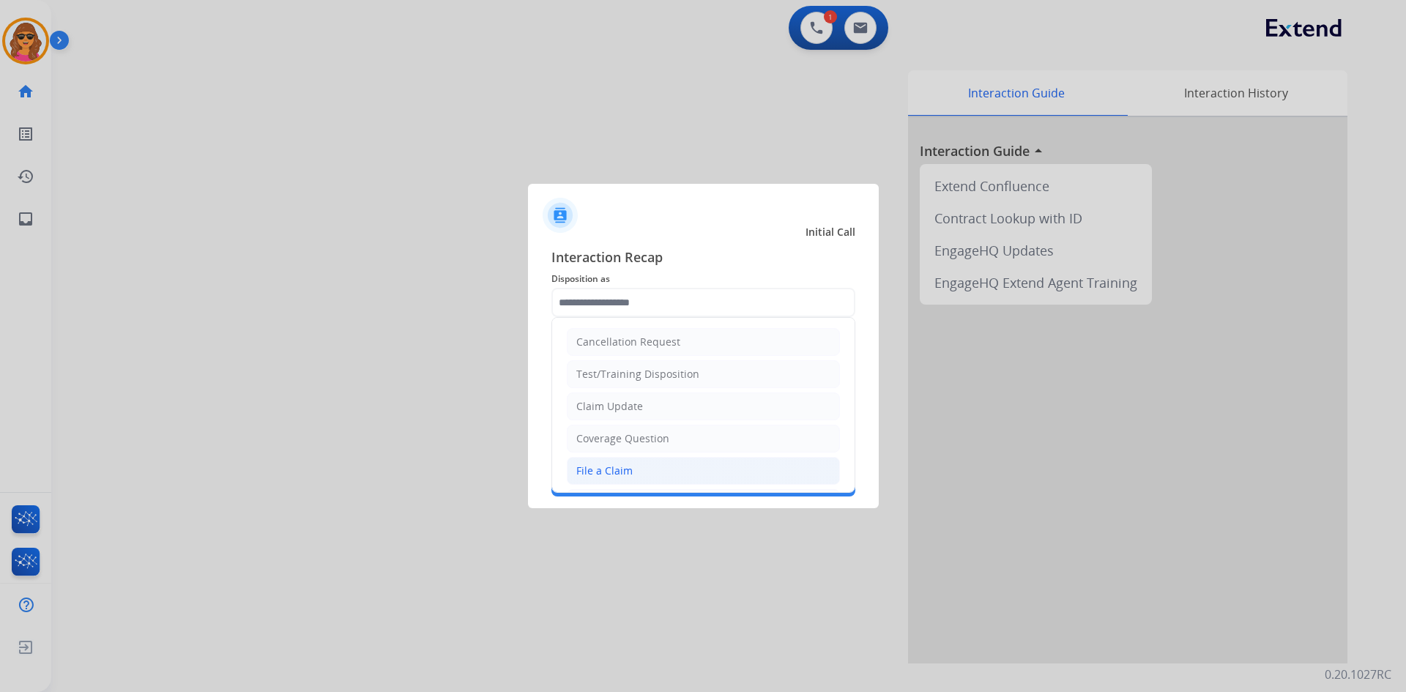
click at [630, 466] on li "File a Claim" at bounding box center [703, 471] width 273 height 28
type input "**********"
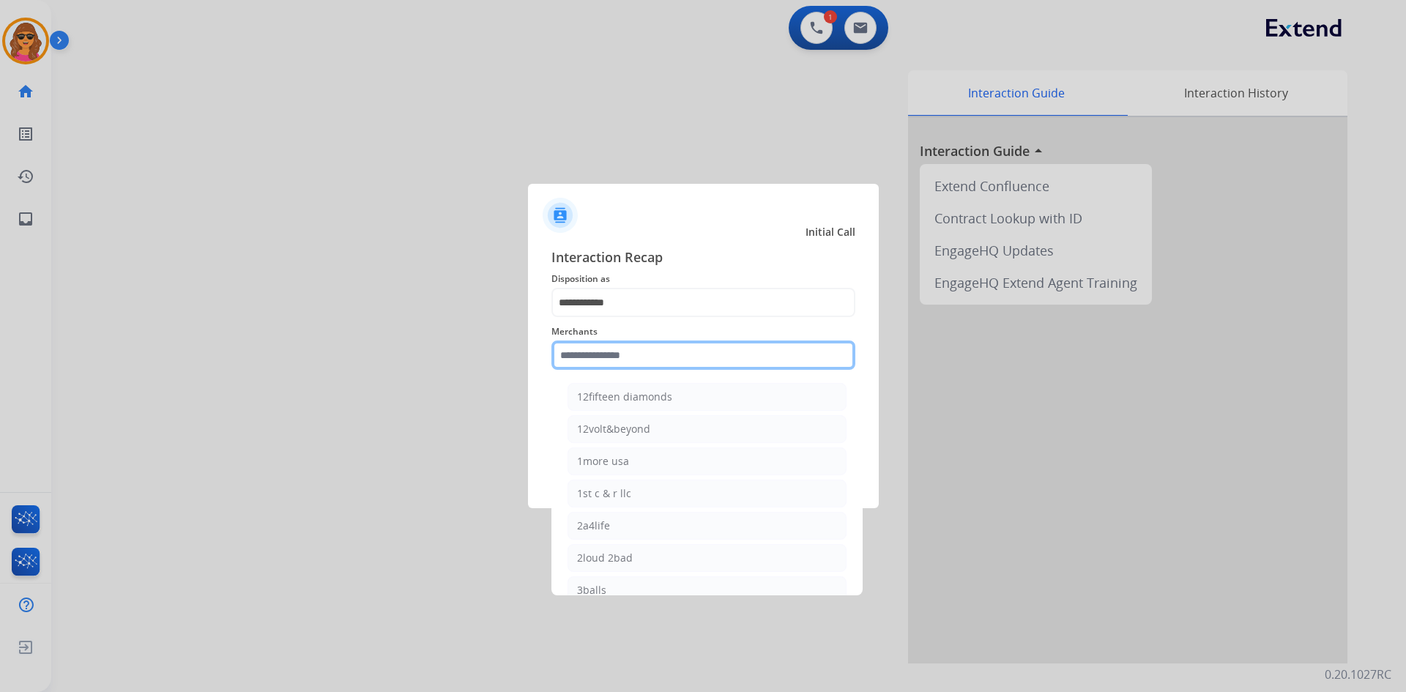
click at [557, 354] on input "text" at bounding box center [703, 354] width 304 height 29
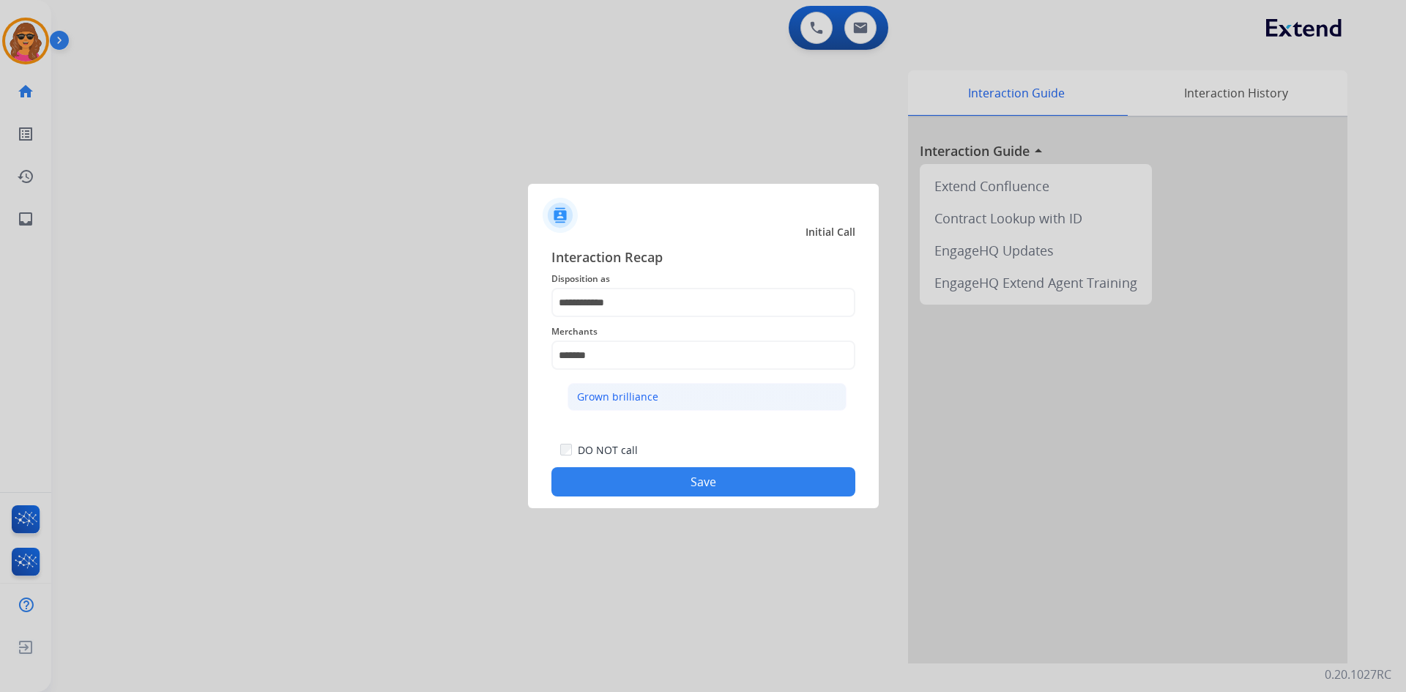
click at [589, 391] on div "Grown brilliance" at bounding box center [617, 396] width 81 height 15
type input "**********"
click at [704, 488] on button "Save" at bounding box center [703, 481] width 304 height 29
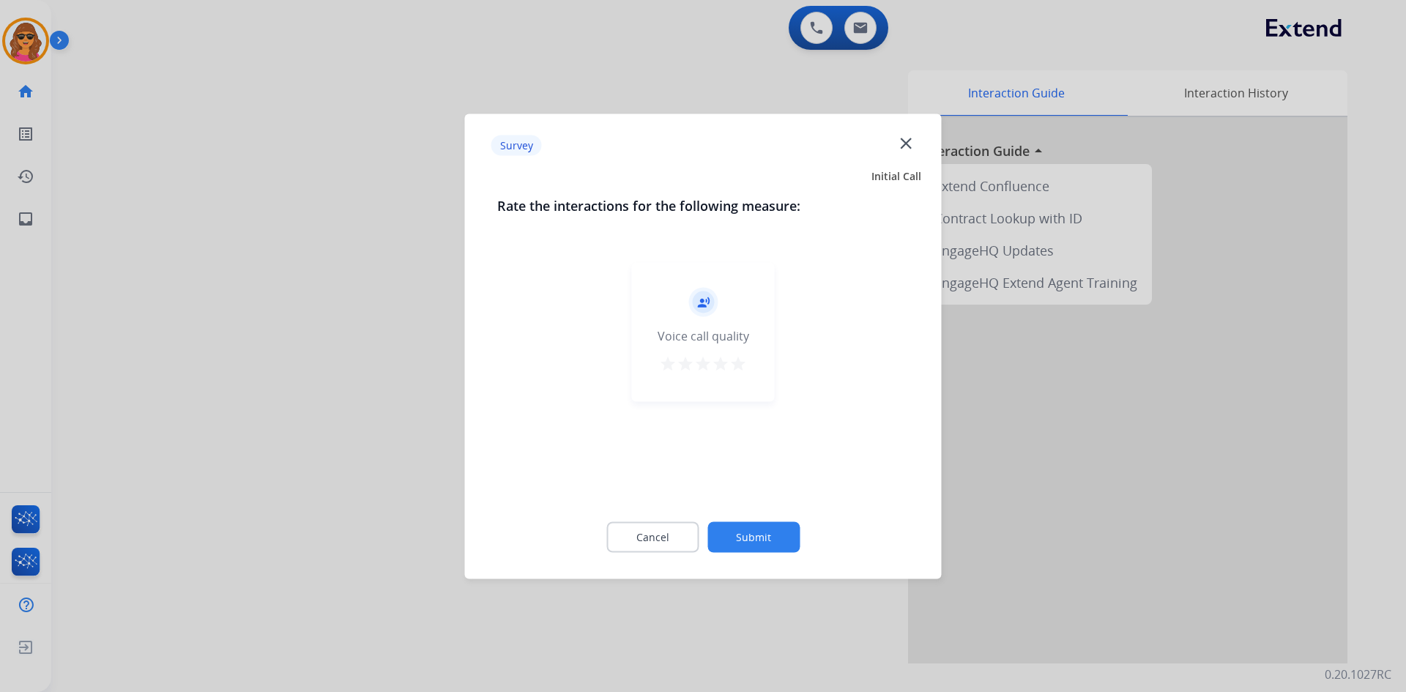
click at [739, 359] on mat-icon "star" at bounding box center [738, 363] width 18 height 18
click at [766, 546] on button "Submit" at bounding box center [753, 536] width 92 height 31
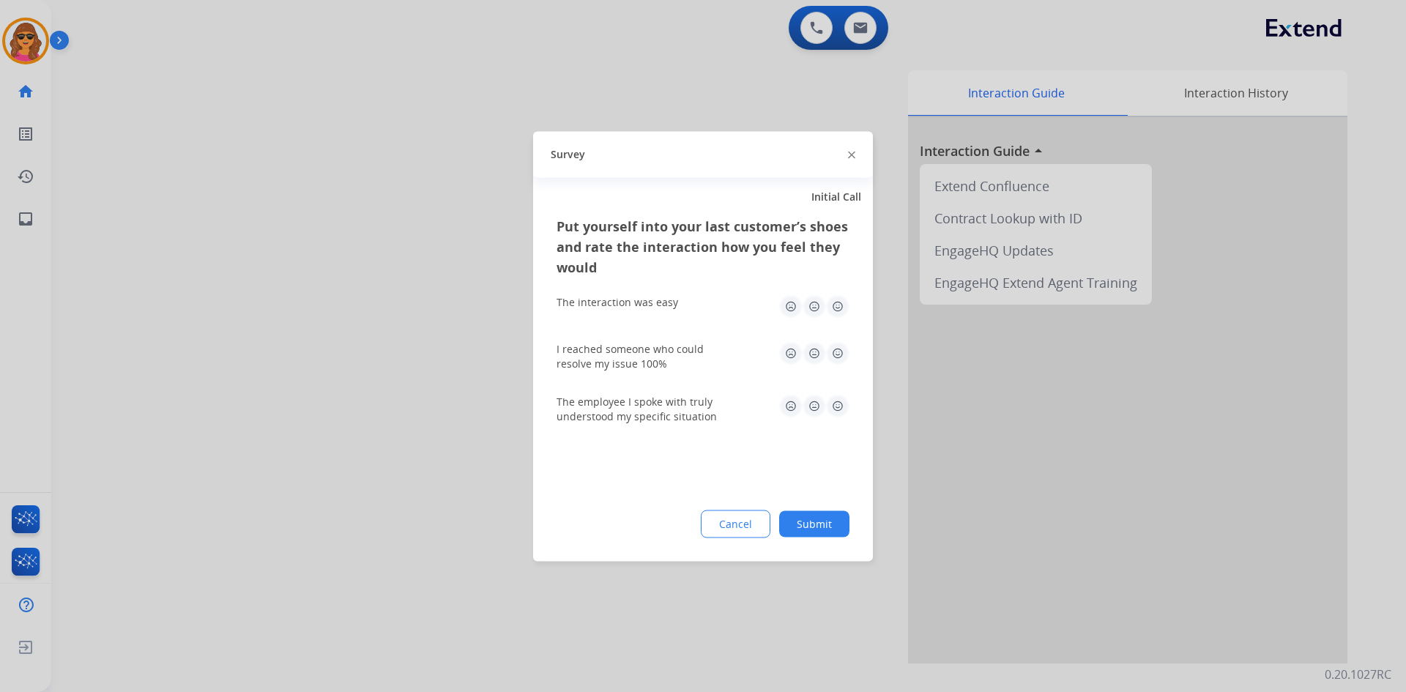
click at [842, 305] on img at bounding box center [837, 305] width 23 height 23
click at [834, 346] on img at bounding box center [837, 352] width 23 height 23
click at [837, 397] on img at bounding box center [837, 405] width 23 height 23
click at [825, 522] on button "Submit" at bounding box center [814, 523] width 70 height 26
